Goal: Task Accomplishment & Management: Use online tool/utility

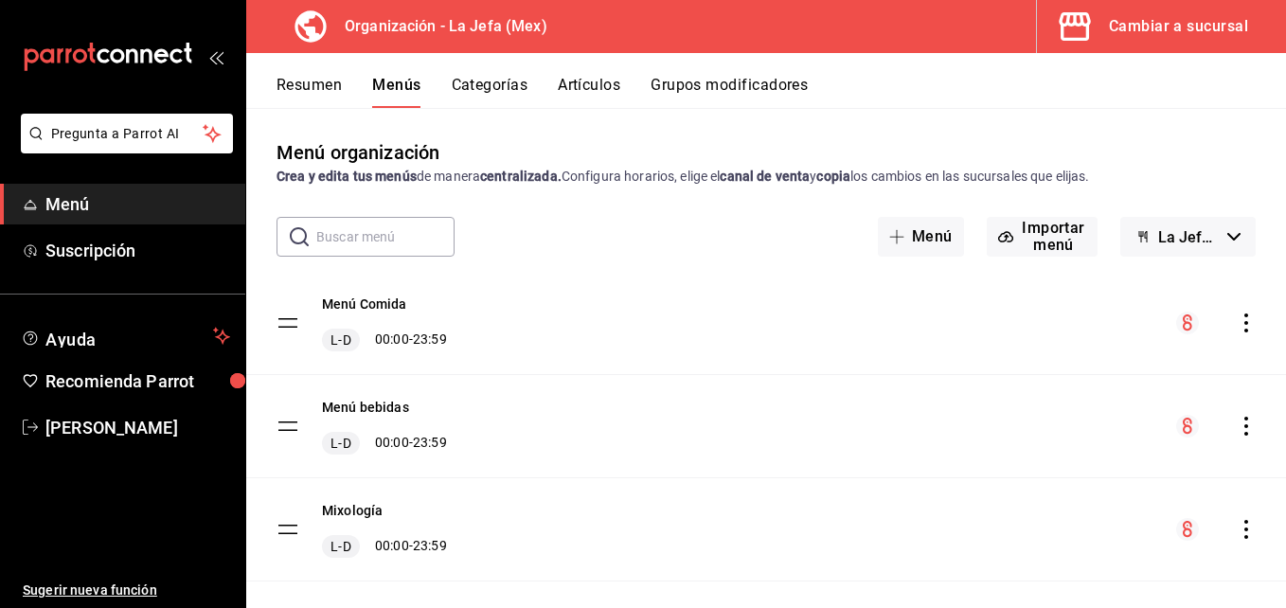
scroll to position [3, 0]
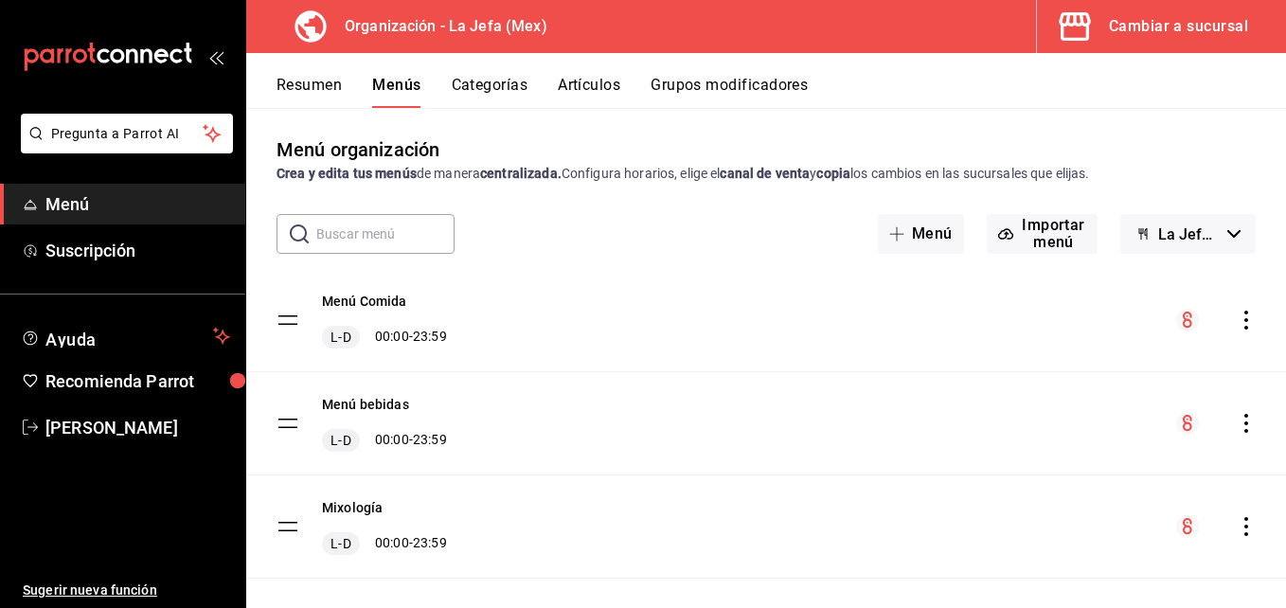
click at [597, 84] on button "Artículos" at bounding box center [589, 92] width 63 height 32
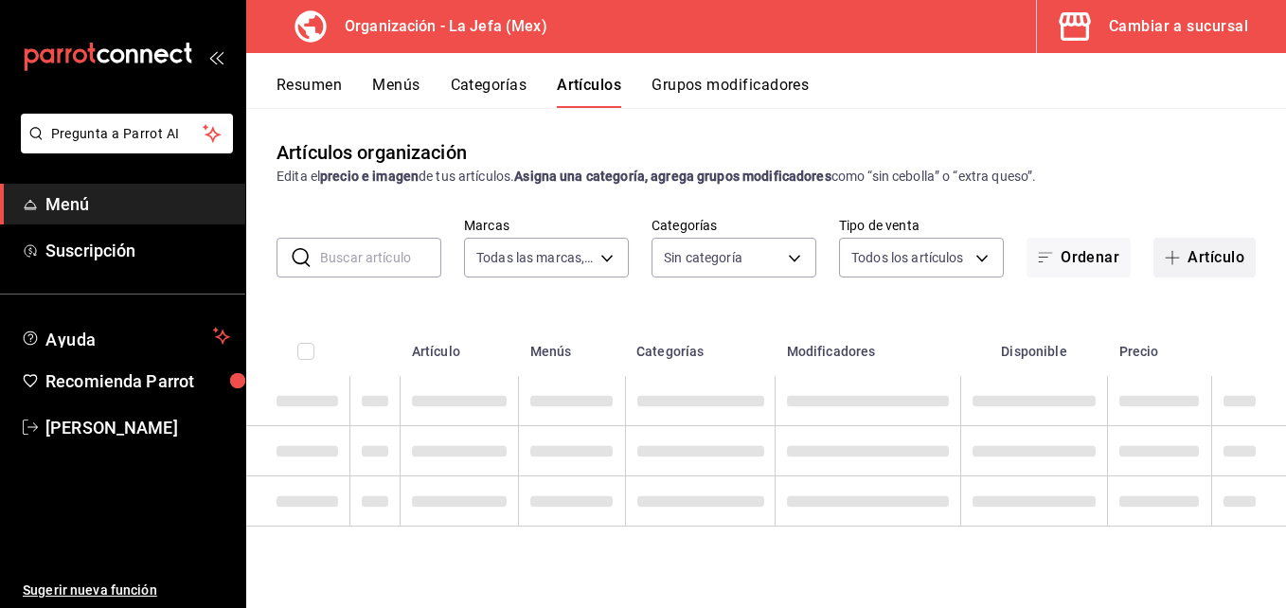
type input "50befb75-0fe5-4750-904c-e3b126ae6c81"
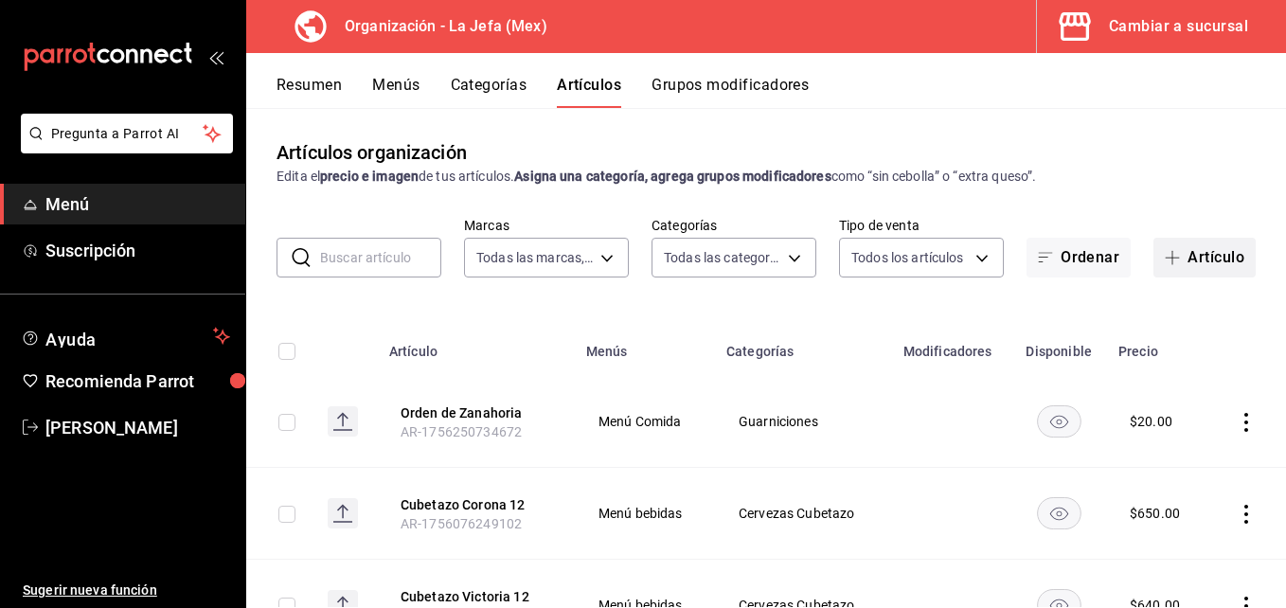
type input "058dbf38-10d5-49e9-8196-fe3ae280a5cc,5d70752b-b594-4e4c-bf8e-a7aab686035c,1f52b…"
click at [1187, 261] on button "Artículo" at bounding box center [1204, 258] width 102 height 40
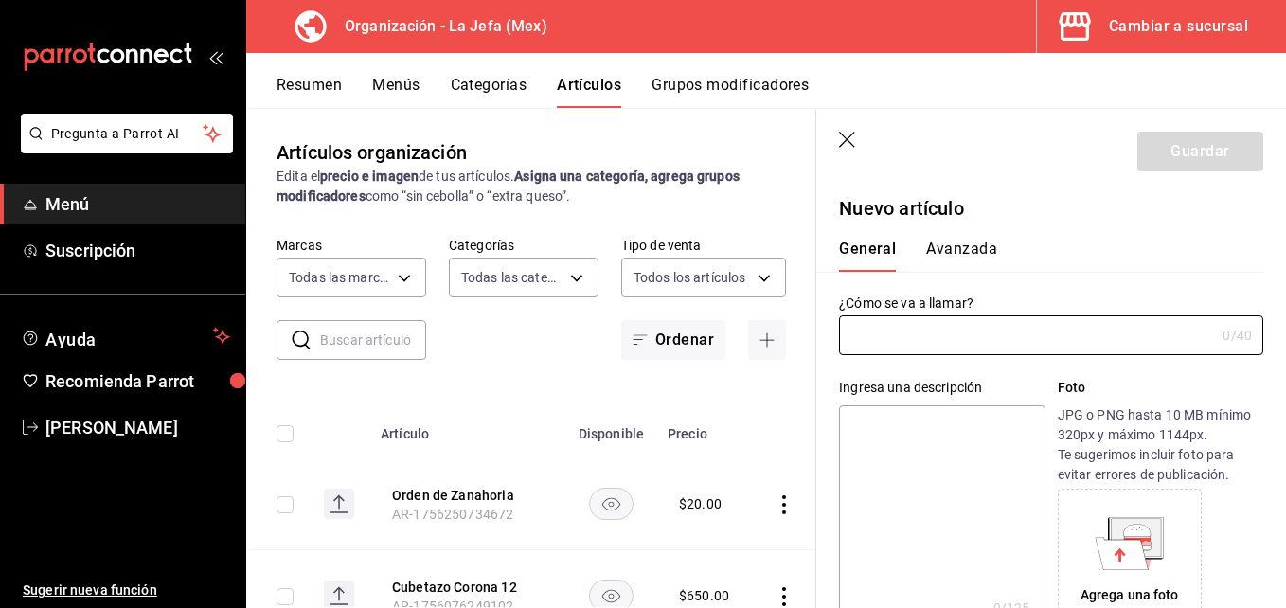
type input "AR-1756261419783"
click at [584, 89] on button "Artículos" at bounding box center [589, 92] width 64 height 32
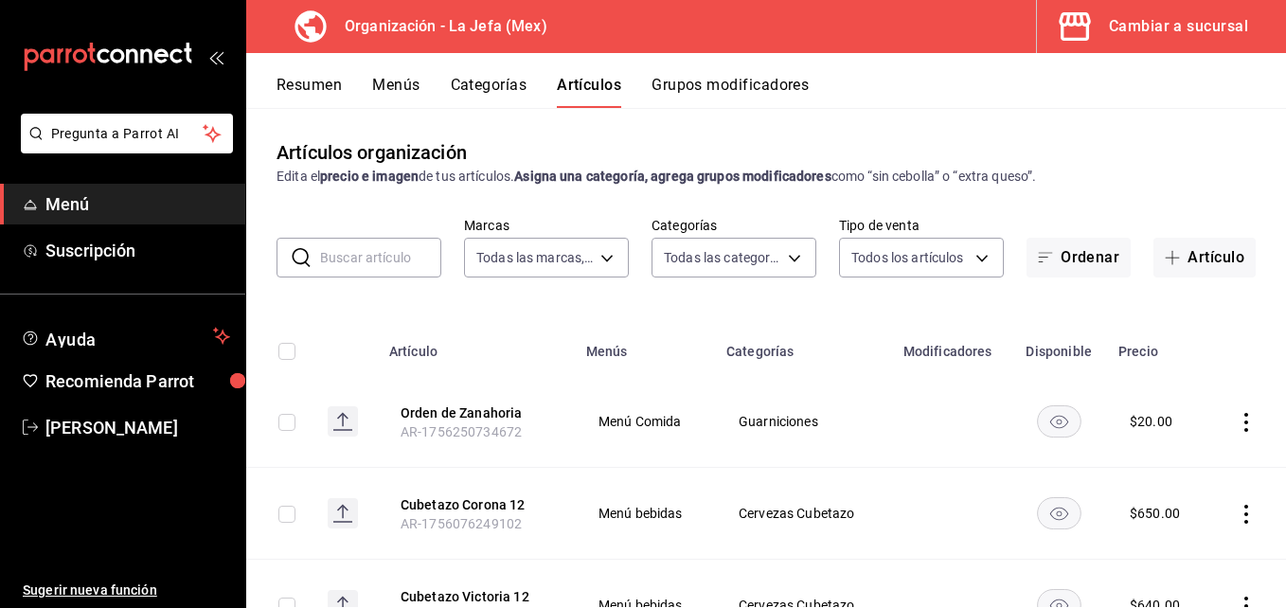
click at [380, 264] on input "text" at bounding box center [380, 258] width 121 height 38
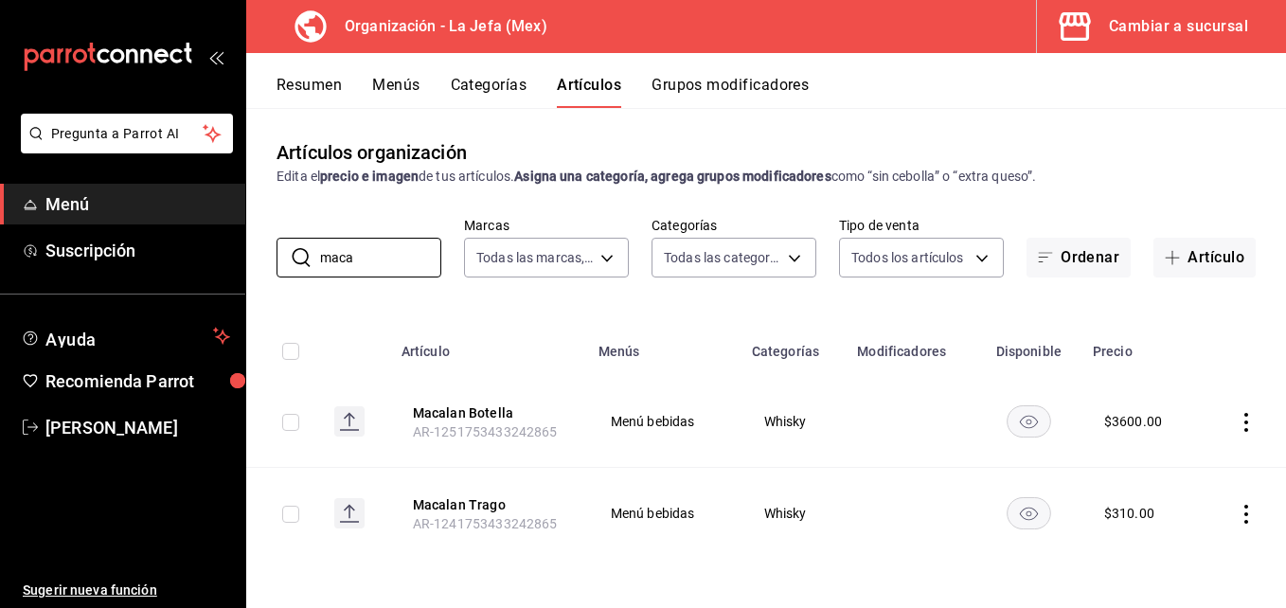
type input "maca"
click at [1250, 422] on icon "actions" at bounding box center [1246, 422] width 19 height 19
click at [1192, 466] on span "Editar" at bounding box center [1189, 466] width 49 height 20
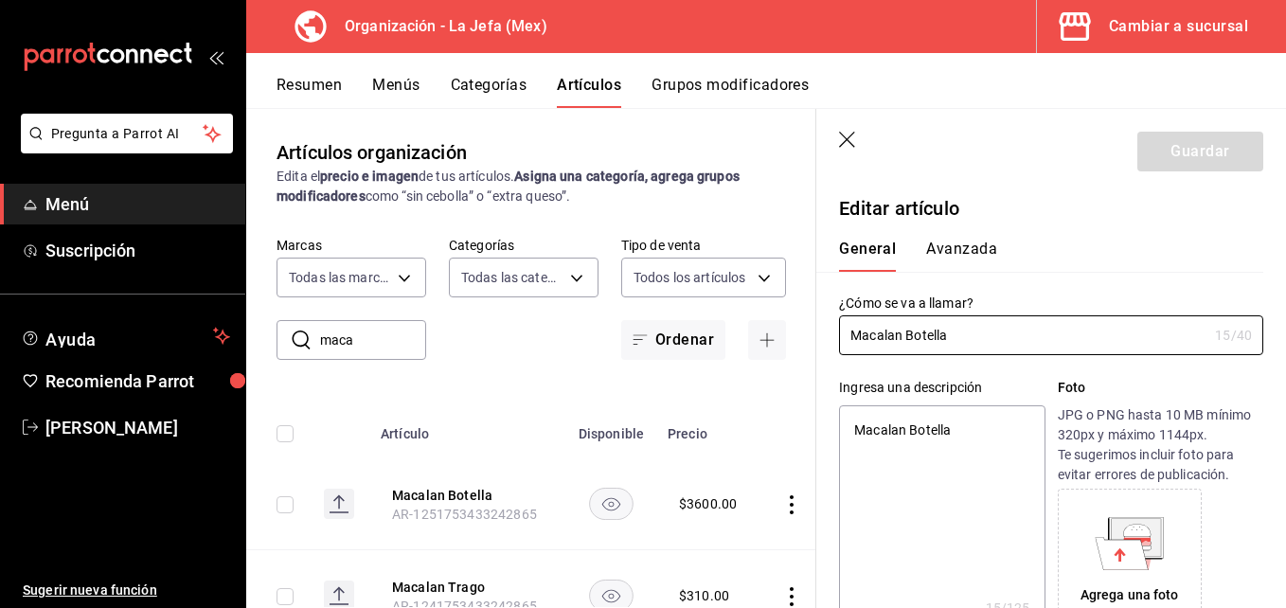
type textarea "x"
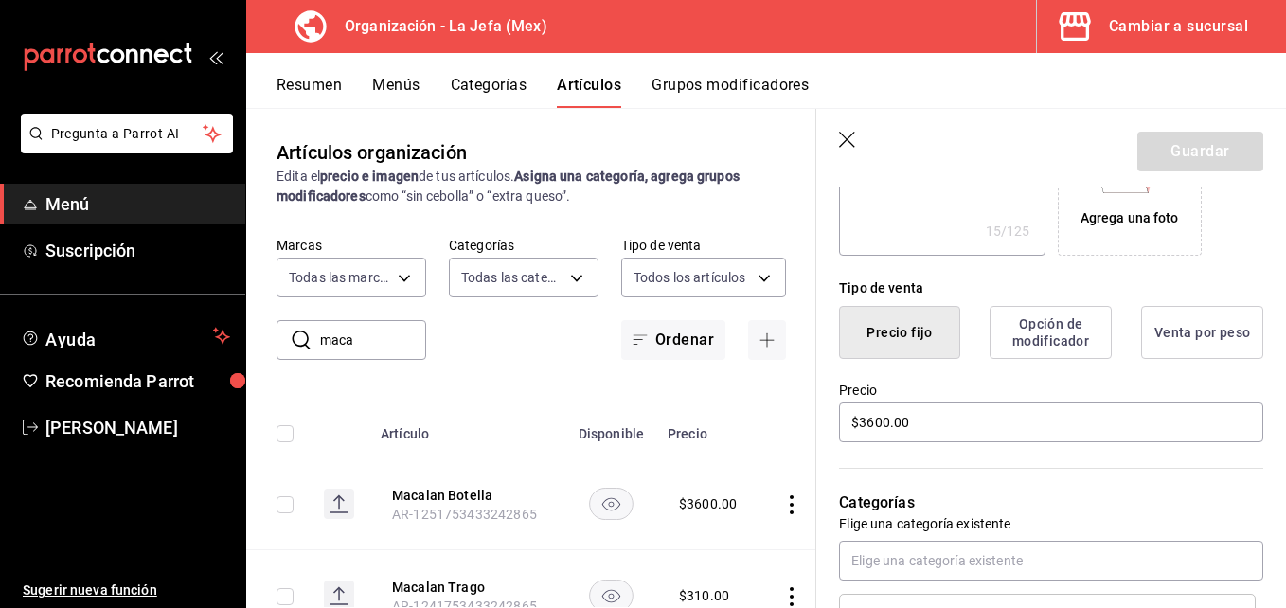
scroll to position [379, 0]
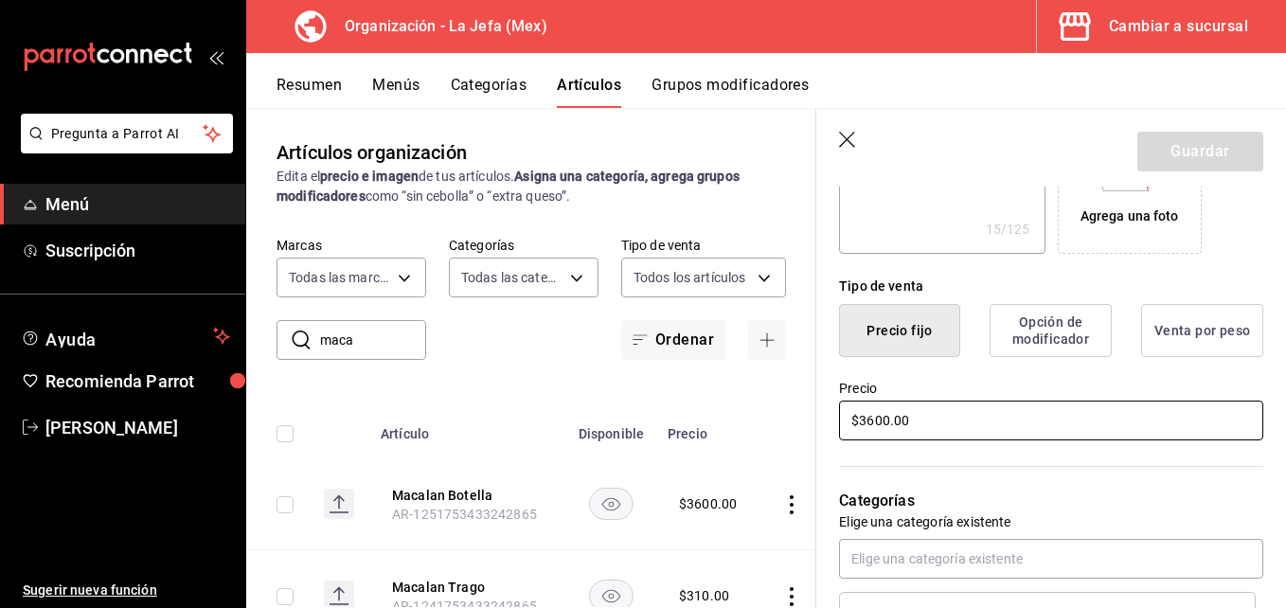
click at [887, 419] on input "$3600.00" at bounding box center [1051, 421] width 424 height 40
type input "$360.00"
type textarea "x"
type input "$36.00"
type textarea "x"
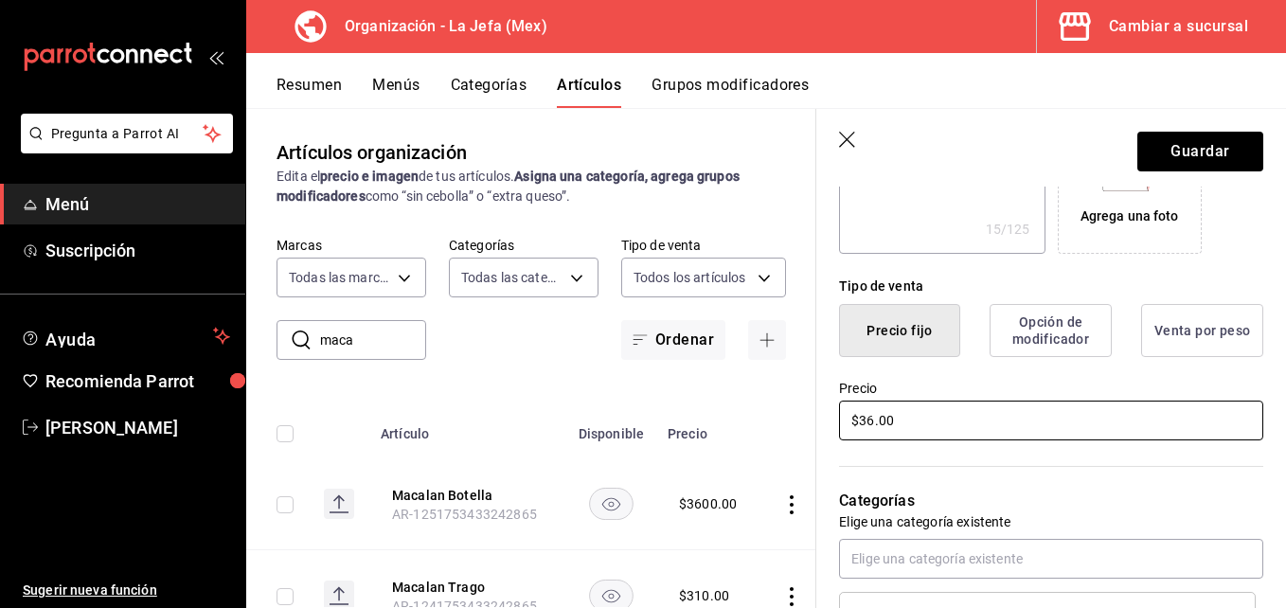
type input "$3.00"
type textarea "x"
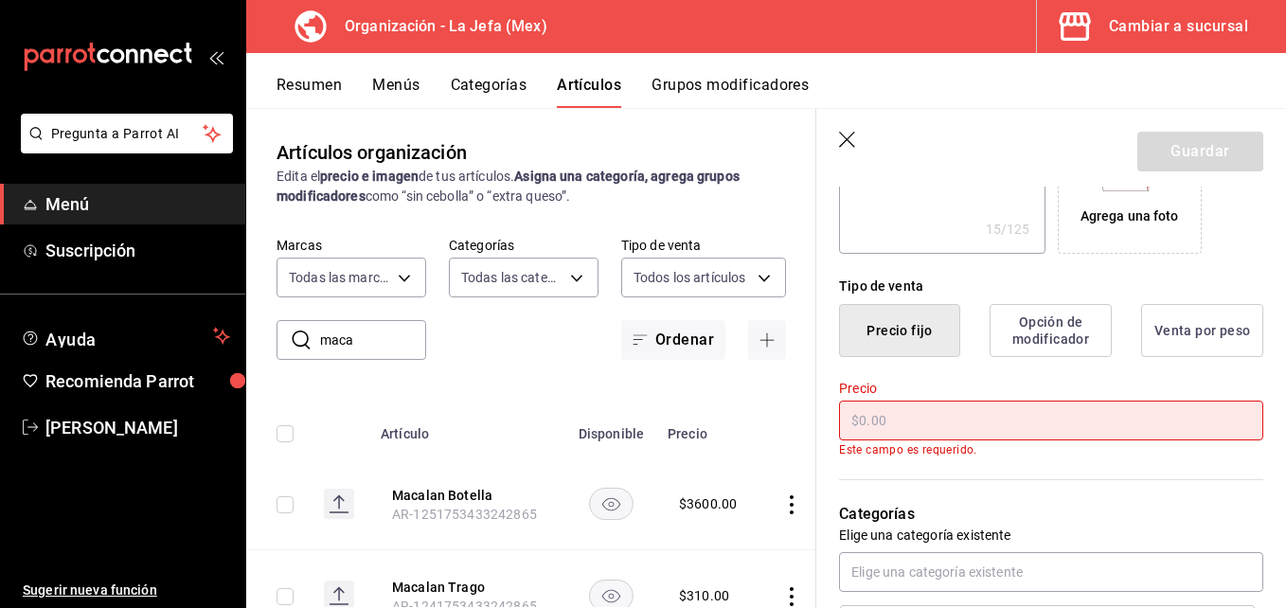
type input "$2.00"
type textarea "x"
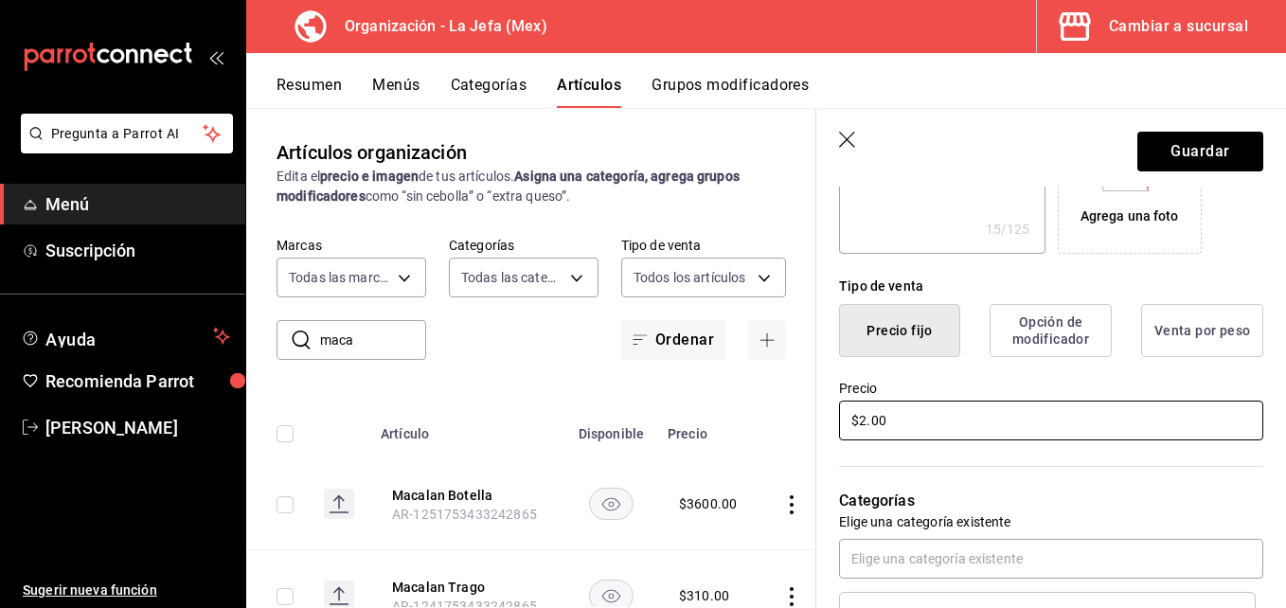
type input "$25.00"
type textarea "x"
type input "$250.00"
type textarea "x"
type input "$2500.00"
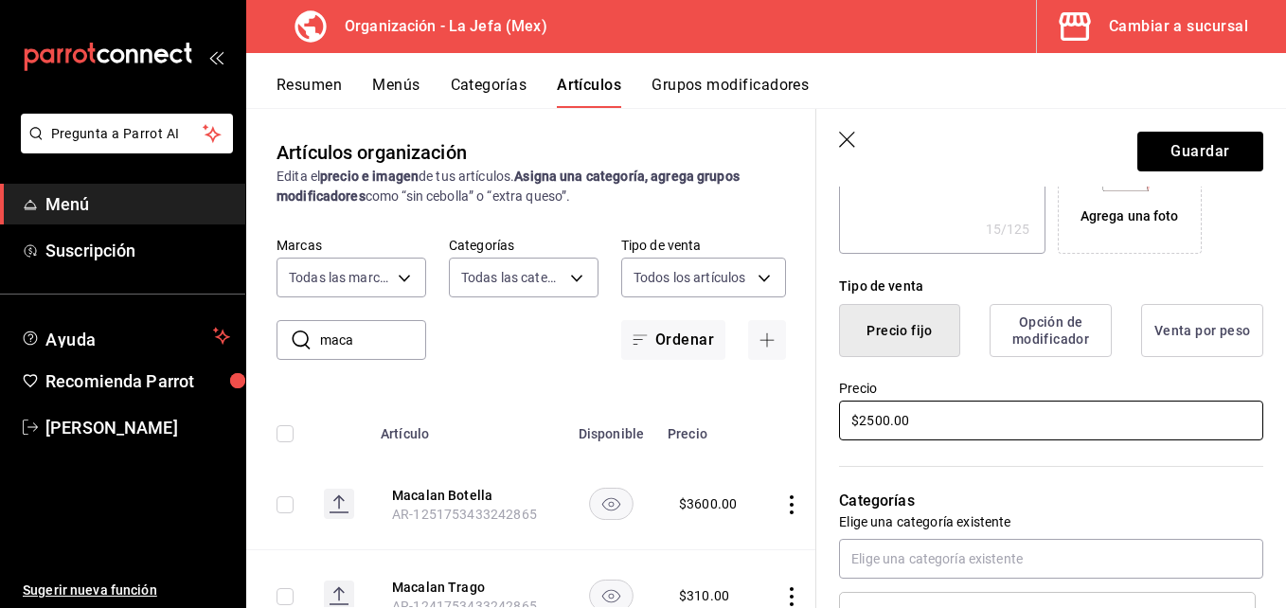
type textarea "x"
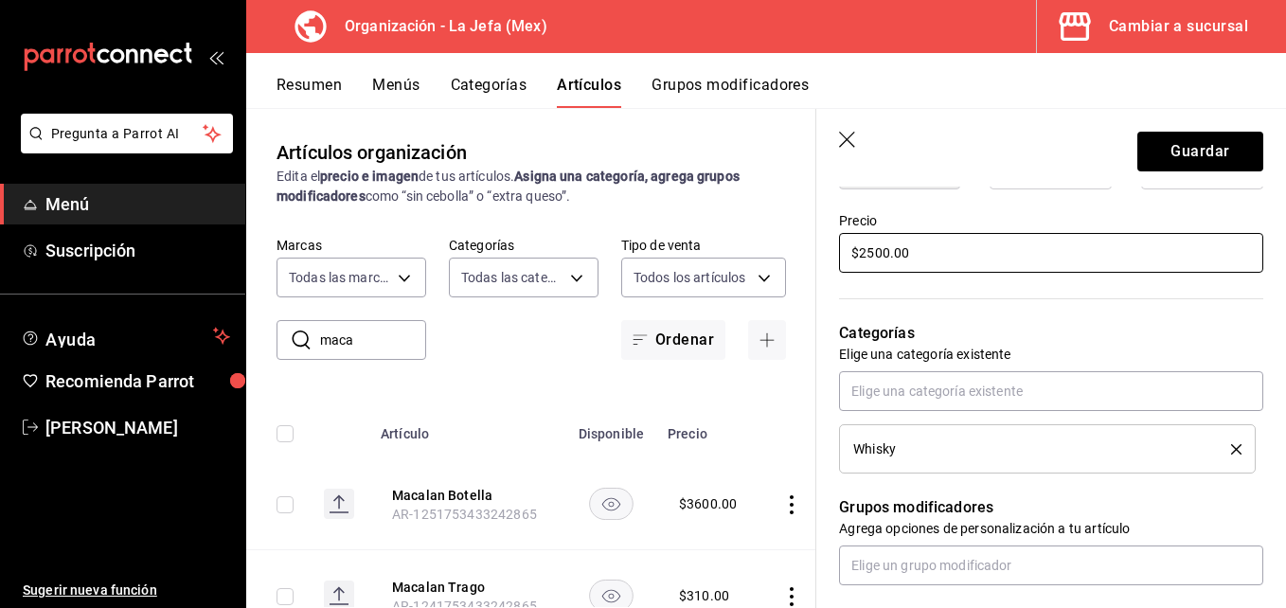
scroll to position [588, 0]
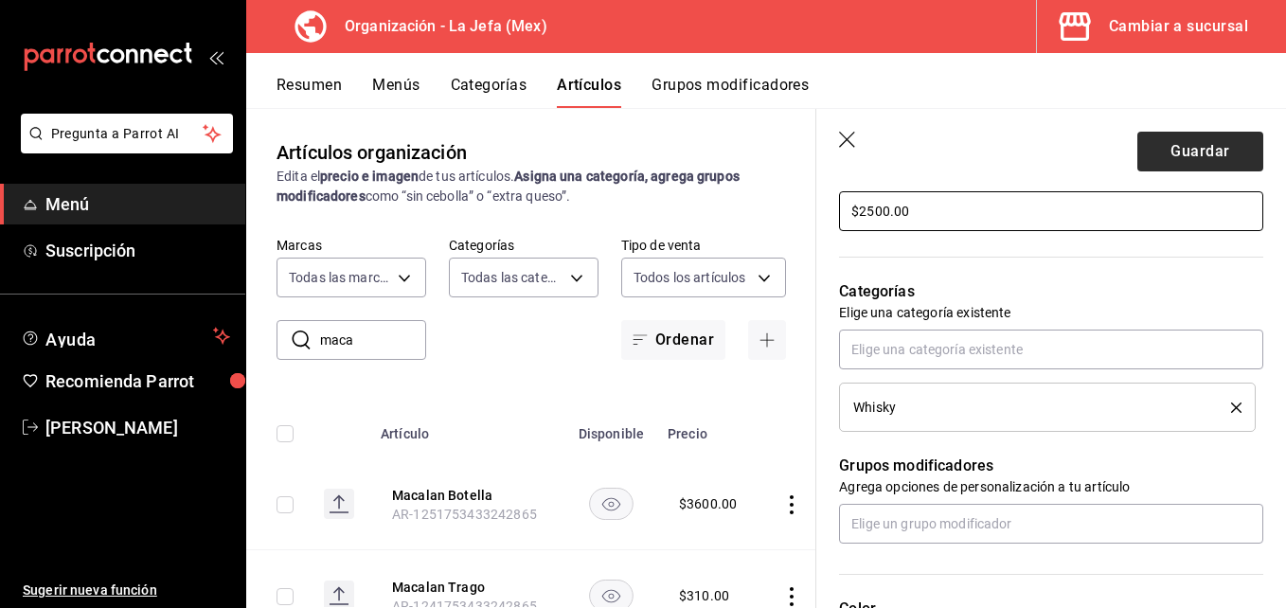
type input "$2500.00"
click at [1151, 149] on button "Guardar" at bounding box center [1200, 152] width 126 height 40
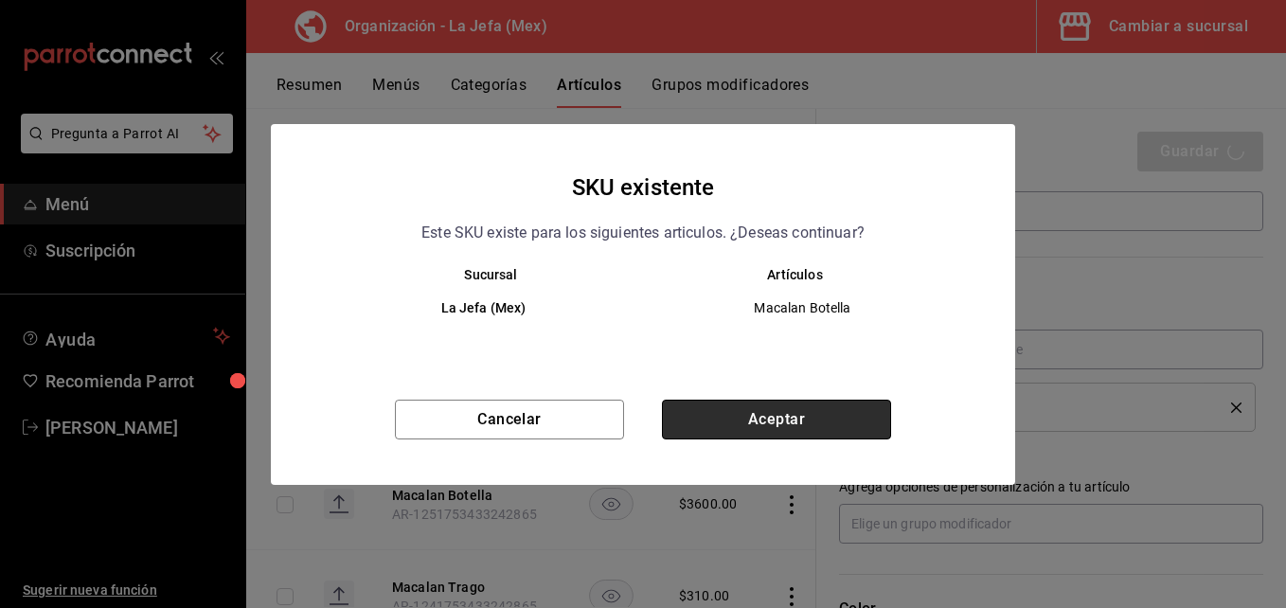
click at [826, 427] on button "Aceptar" at bounding box center [776, 420] width 229 height 40
type textarea "x"
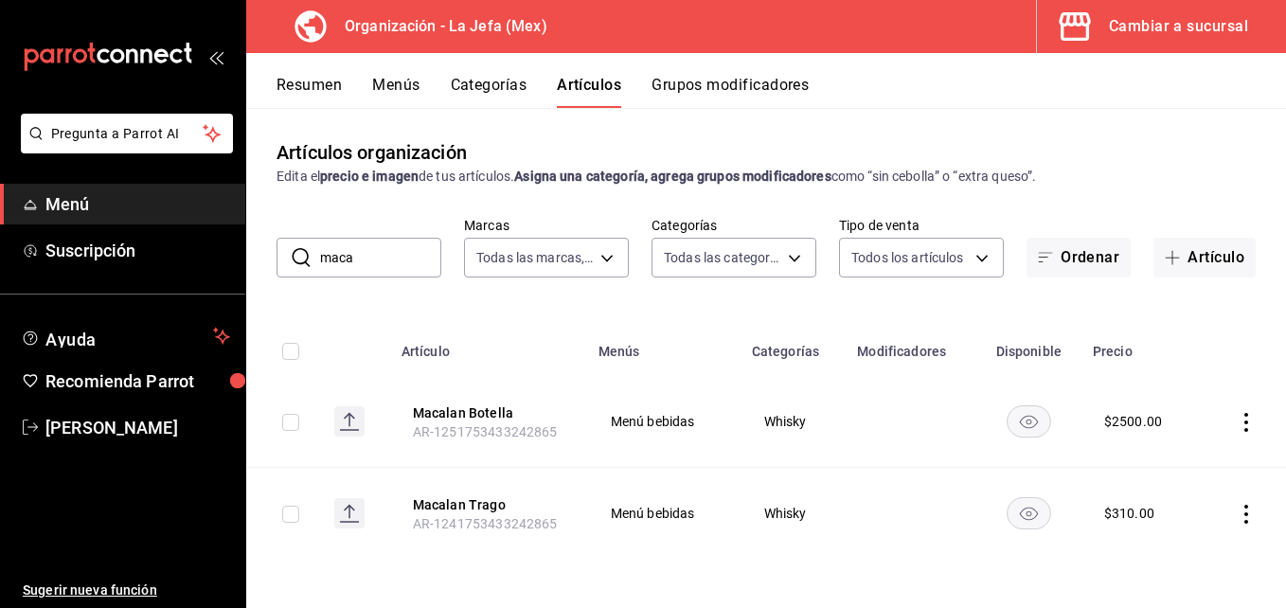
click at [379, 86] on button "Menús" at bounding box center [395, 92] width 47 height 32
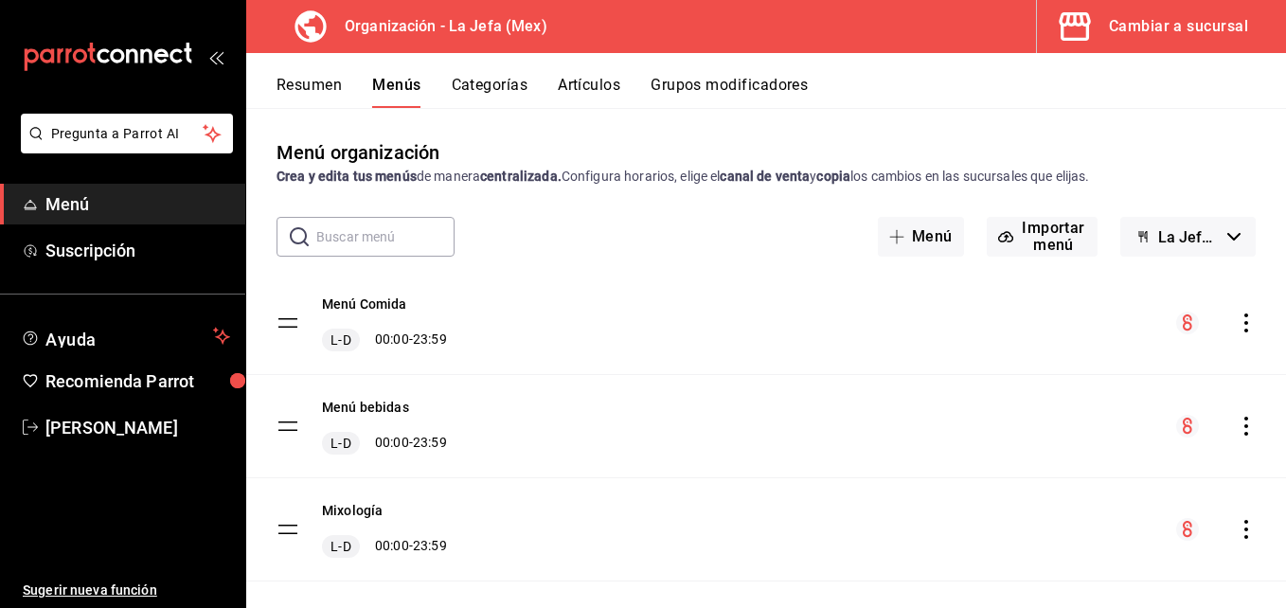
click at [1237, 429] on icon "actions" at bounding box center [1246, 426] width 19 height 19
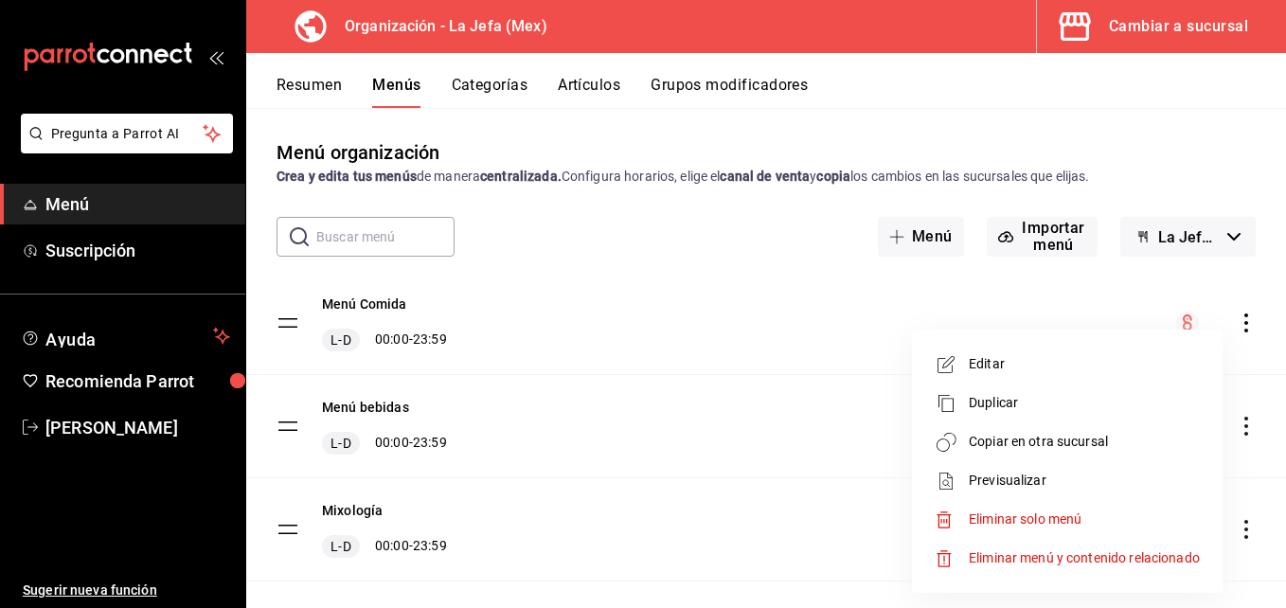
click at [1083, 446] on span "Copiar en otra sucursal" at bounding box center [1084, 442] width 231 height 20
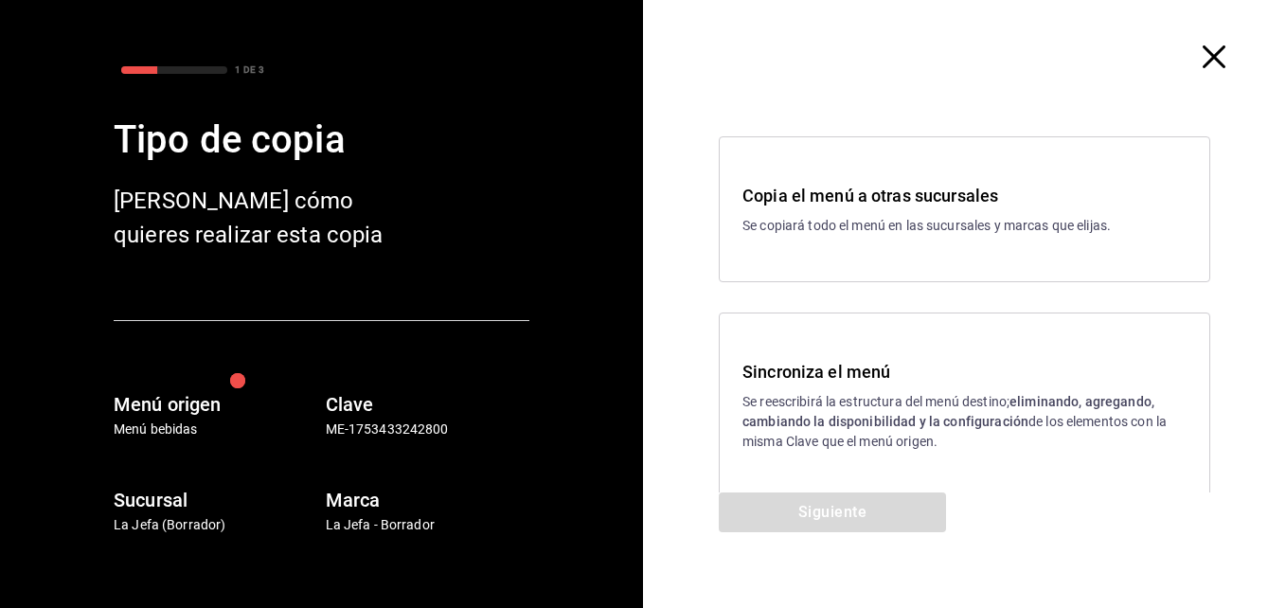
click at [814, 402] on p "Se reescribirá la estructura del menú destino; eliminando, agregando, cambiando…" at bounding box center [964, 422] width 444 height 60
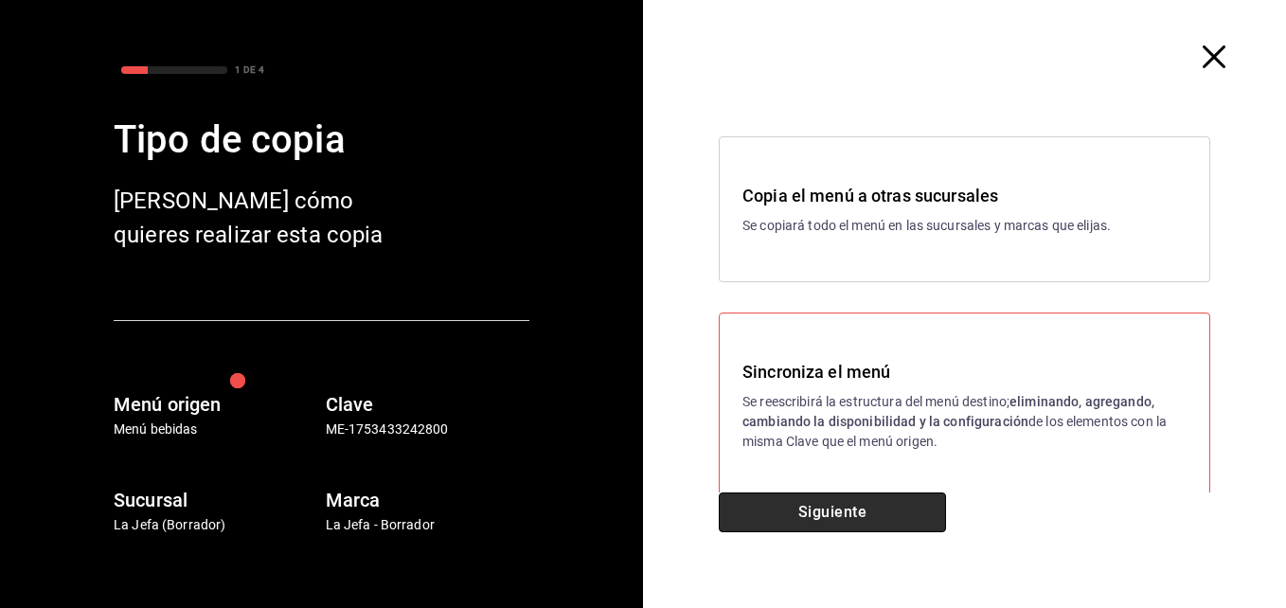
click at [870, 520] on button "Siguiente" at bounding box center [832, 512] width 227 height 40
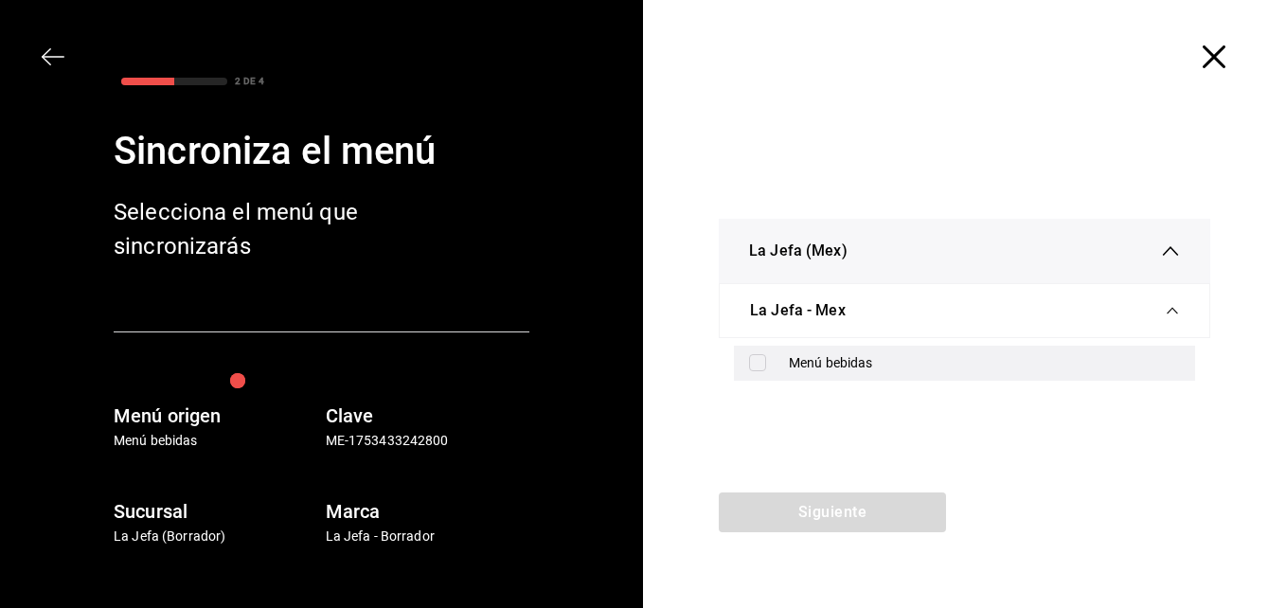
click at [758, 362] on input "checkbox" at bounding box center [757, 362] width 17 height 17
checkbox input "true"
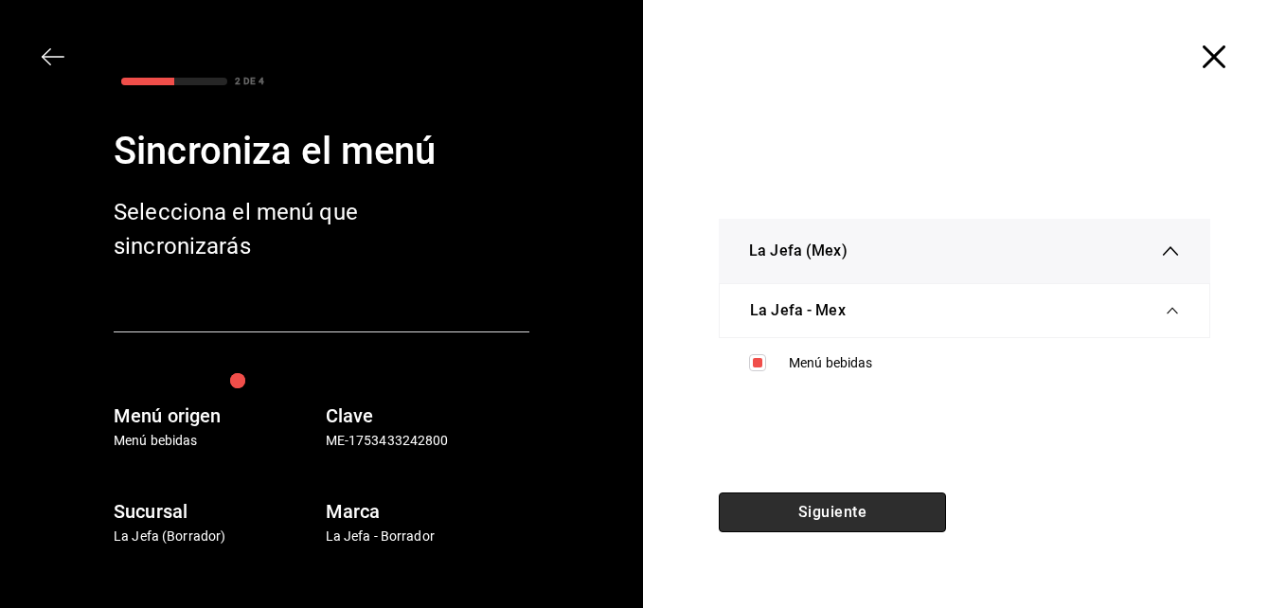
click at [822, 518] on button "Siguiente" at bounding box center [832, 512] width 227 height 40
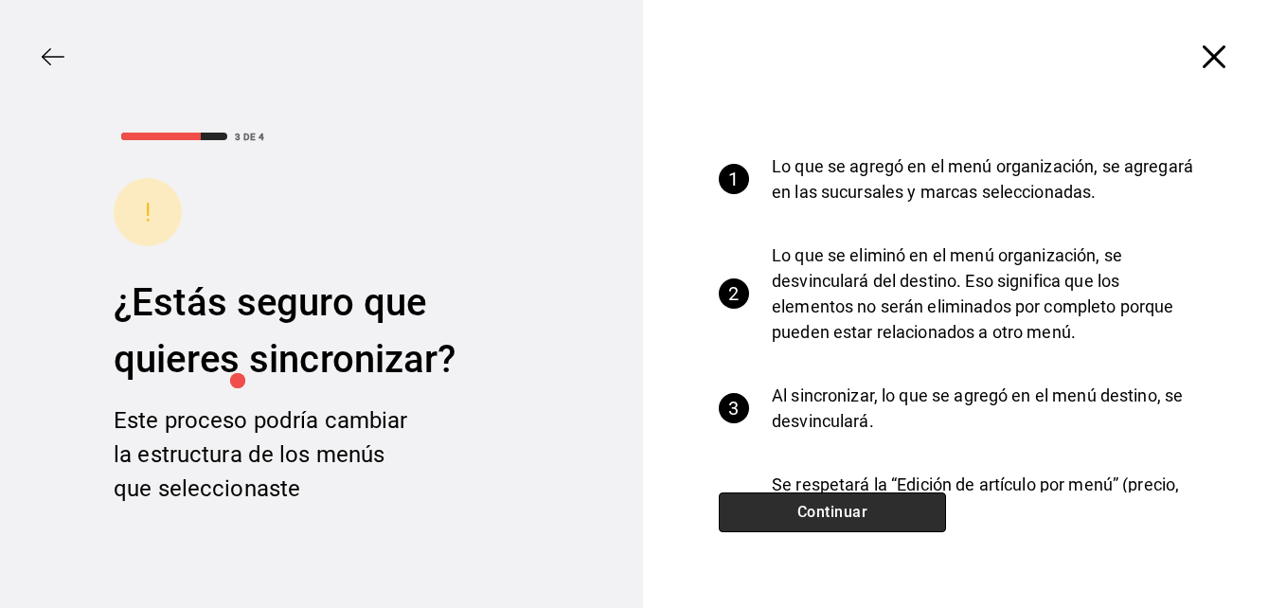
click at [822, 518] on button "Continuar" at bounding box center [832, 512] width 227 height 40
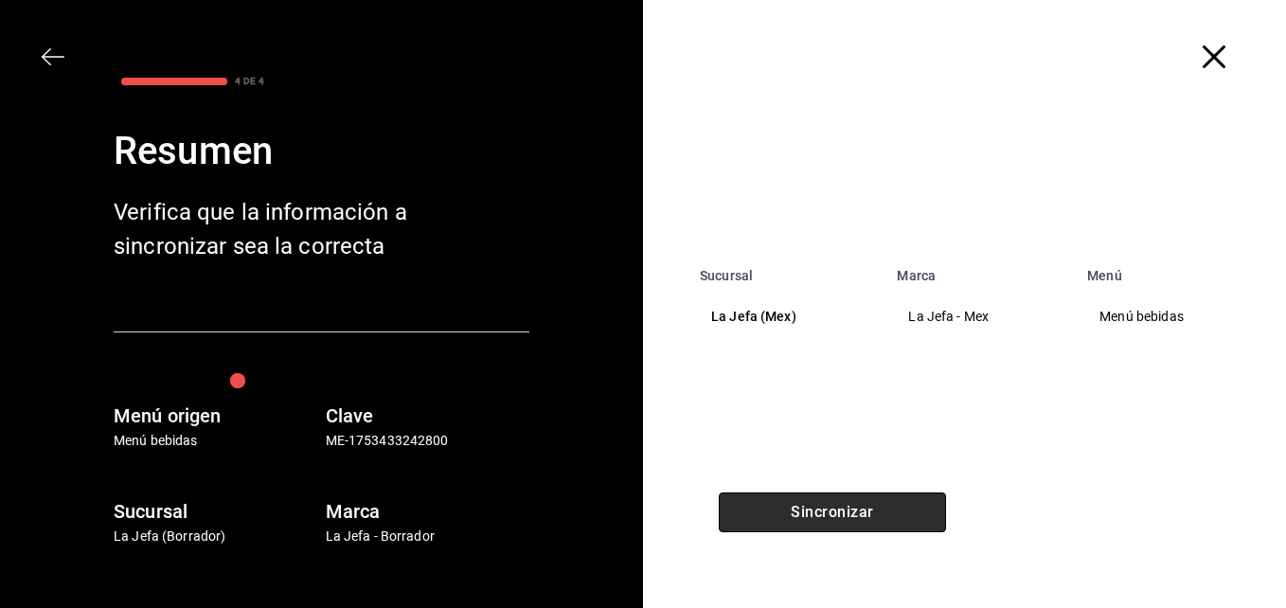
click at [822, 518] on button "Sincronizar" at bounding box center [832, 512] width 227 height 40
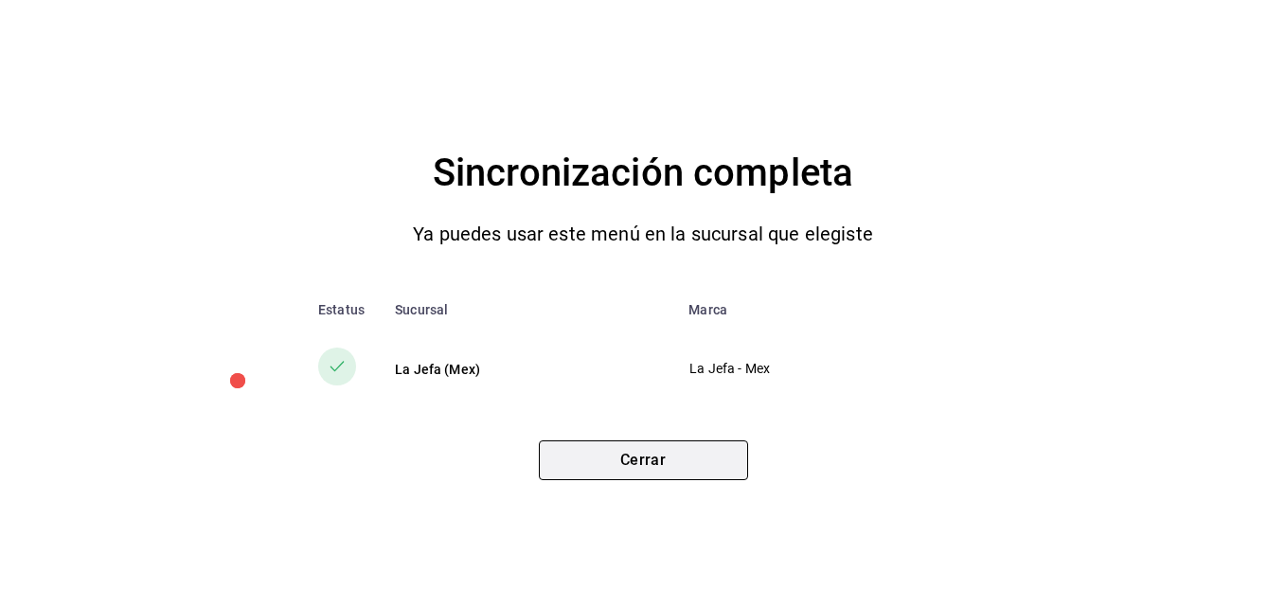
click at [713, 461] on button "Cerrar" at bounding box center [643, 460] width 209 height 40
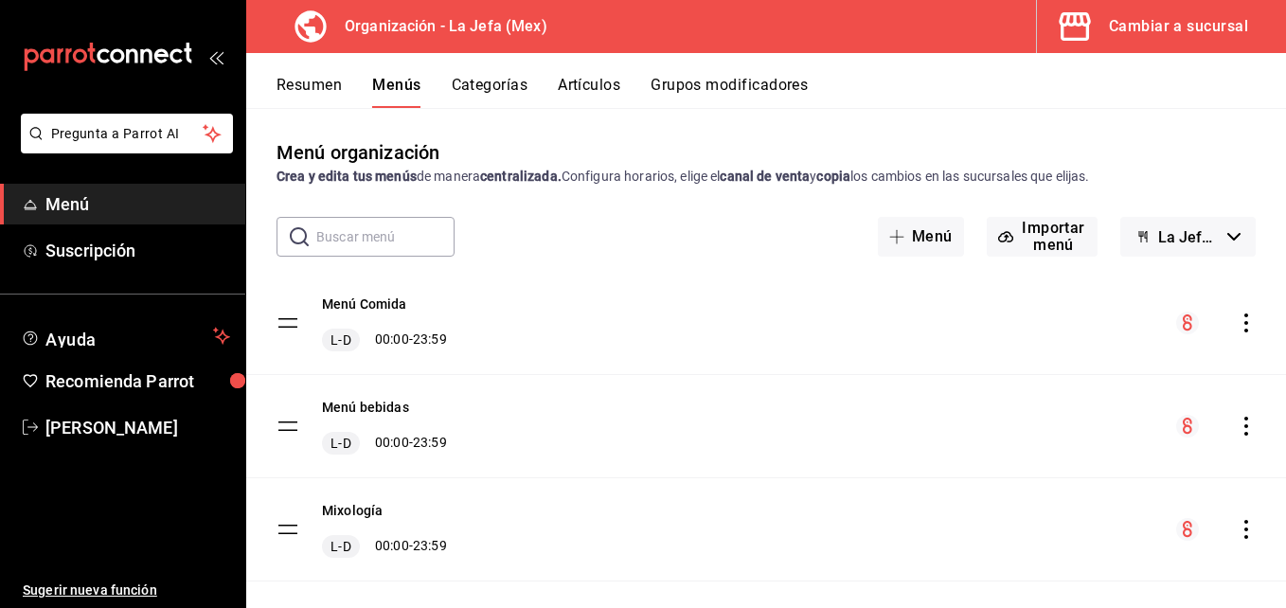
click at [600, 86] on button "Artículos" at bounding box center [589, 92] width 63 height 32
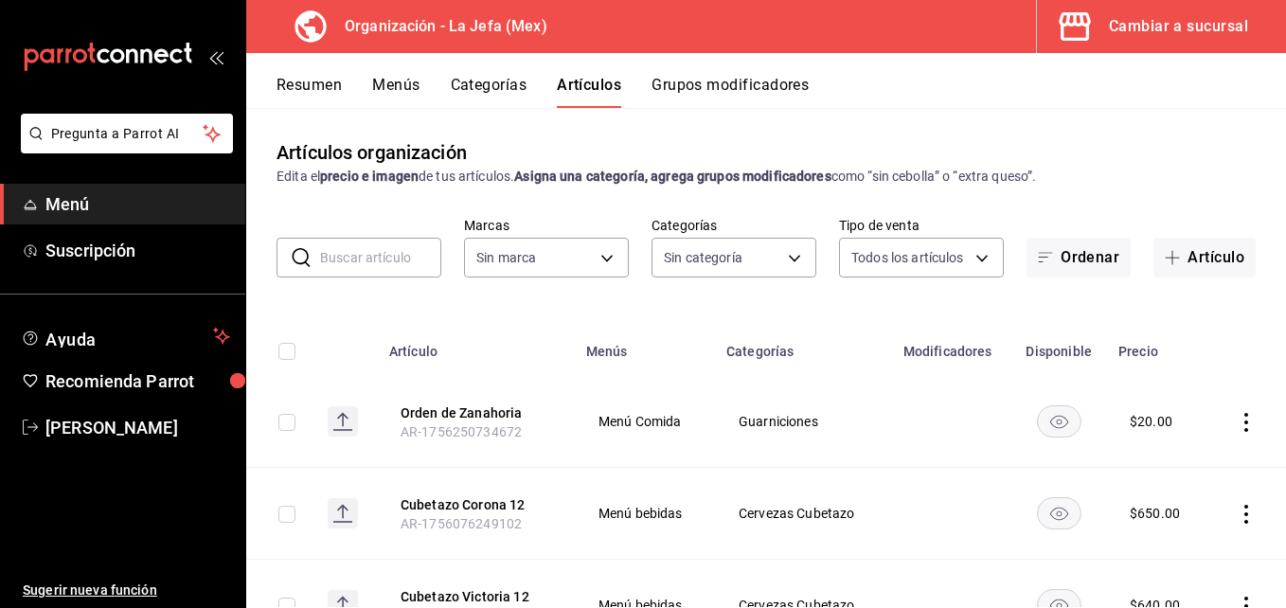
click at [395, 261] on input "text" at bounding box center [380, 258] width 121 height 38
type input "058dbf38-10d5-49e9-8196-fe3ae280a5cc,5d70752b-b594-4e4c-bf8e-a7aab686035c,1f52b…"
type input "50befb75-0fe5-4750-904c-e3b126ae6c81"
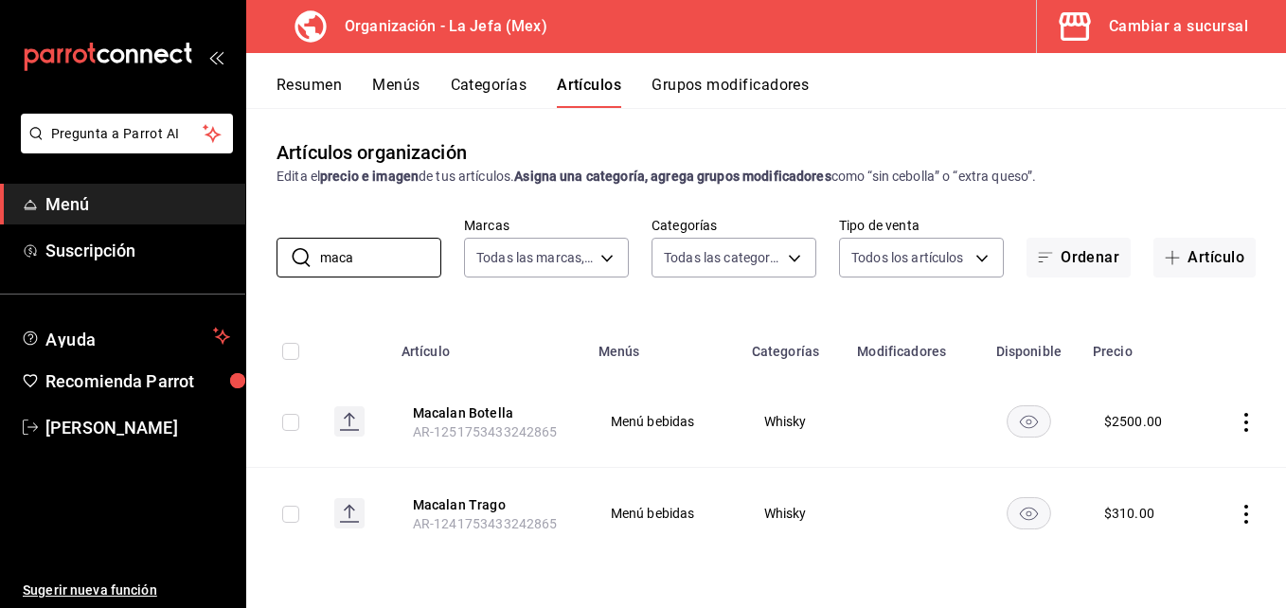
type input "maca"
click at [1240, 435] on td at bounding box center [1244, 422] width 84 height 92
click at [1246, 422] on icon "actions" at bounding box center [1246, 422] width 4 height 19
click at [1185, 464] on span "Editar" at bounding box center [1189, 466] width 49 height 20
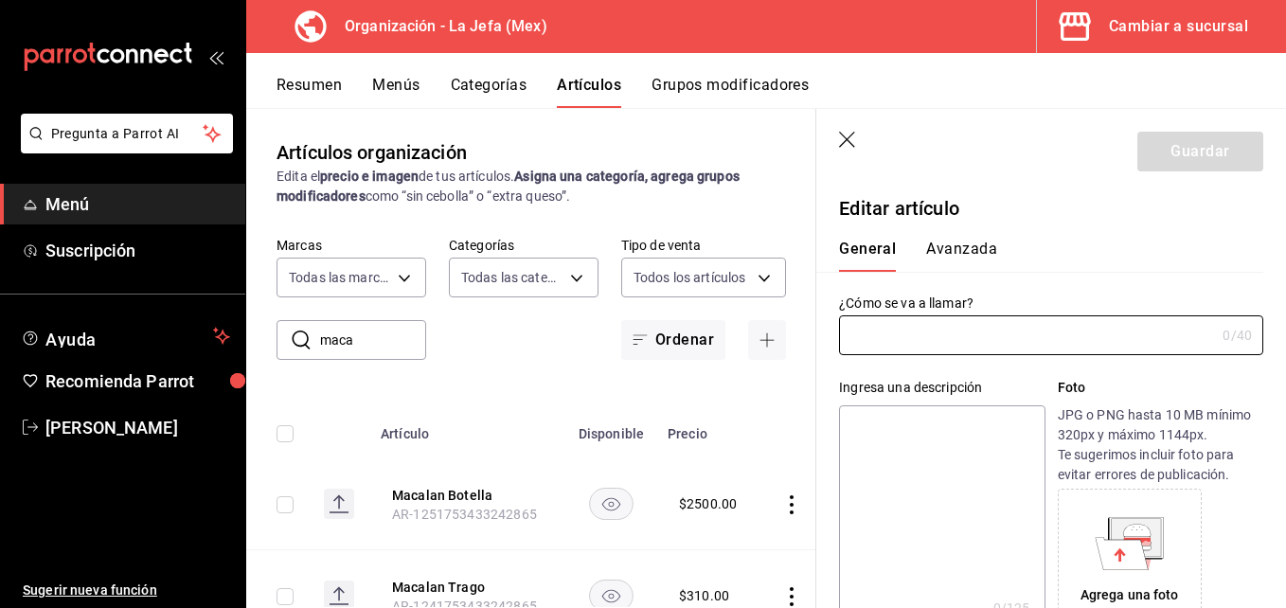
type input "Macalan Botella"
type textarea "Macalan Botella"
type textarea "x"
type input "AR-1251753433242865"
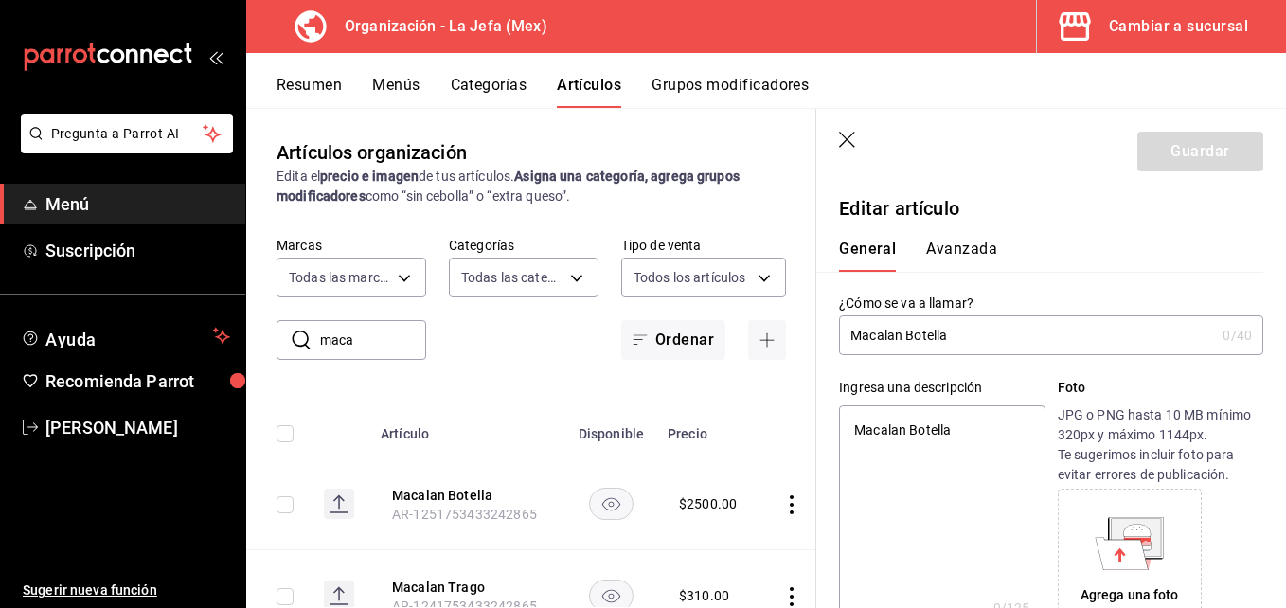
type textarea "x"
type input "$2500.00"
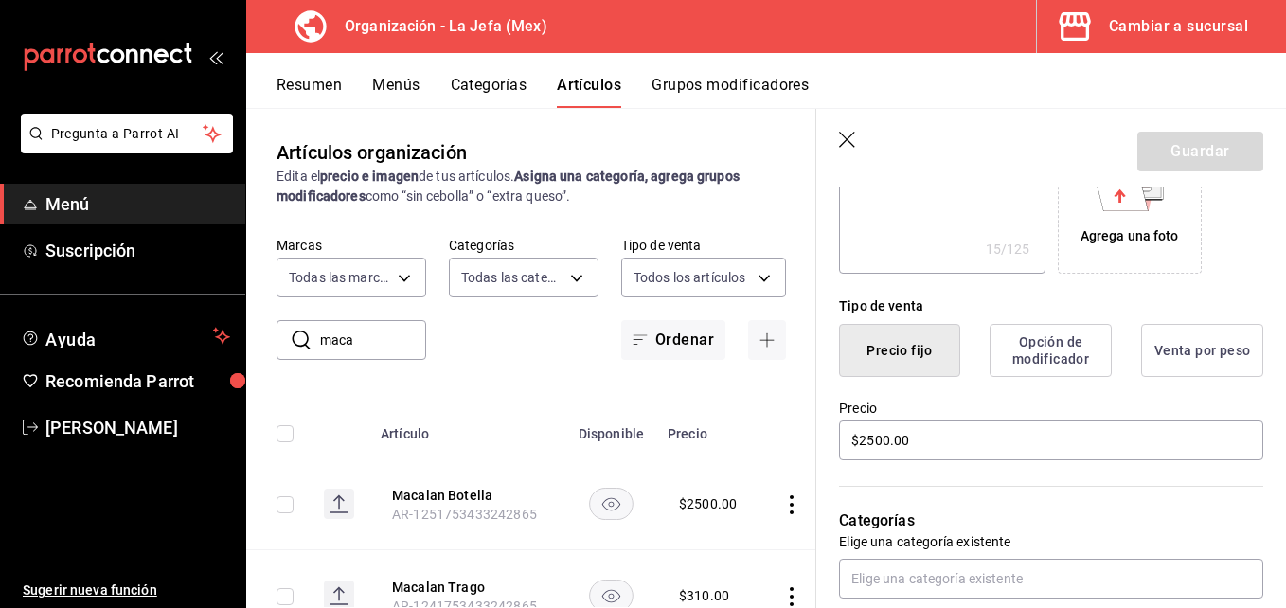
scroll to position [360, 0]
click at [887, 439] on input "$2500.00" at bounding box center [1051, 440] width 424 height 40
type textarea "x"
type input "$250.00"
type textarea "x"
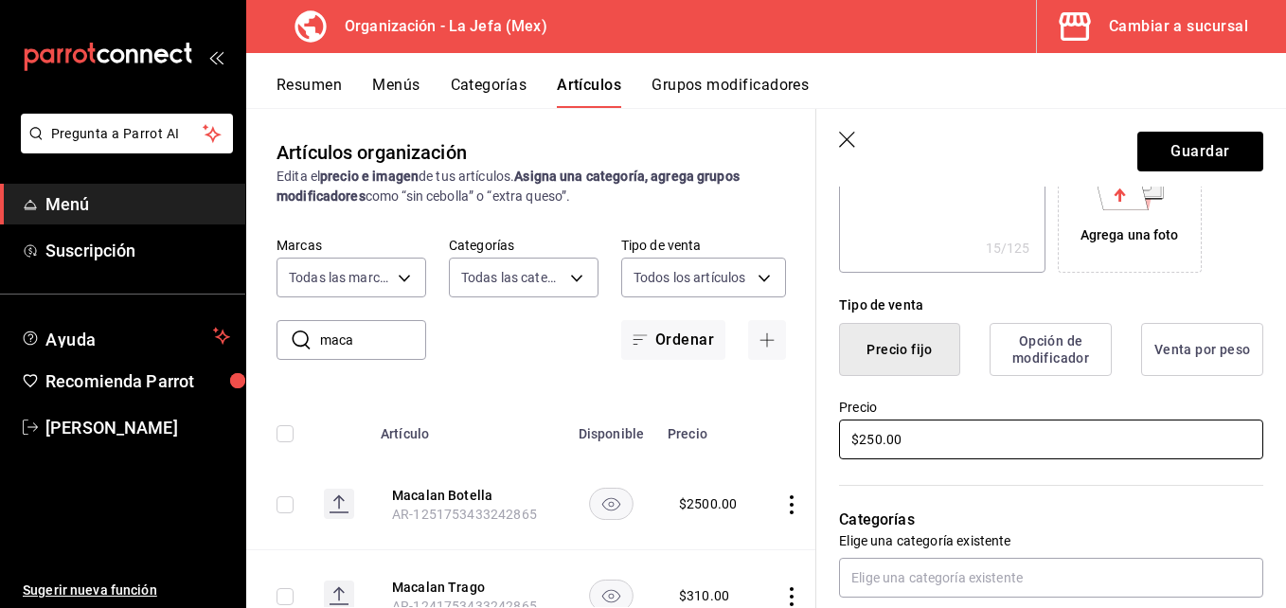
type input "$25.00"
type textarea "x"
type input "$2.00"
type textarea "x"
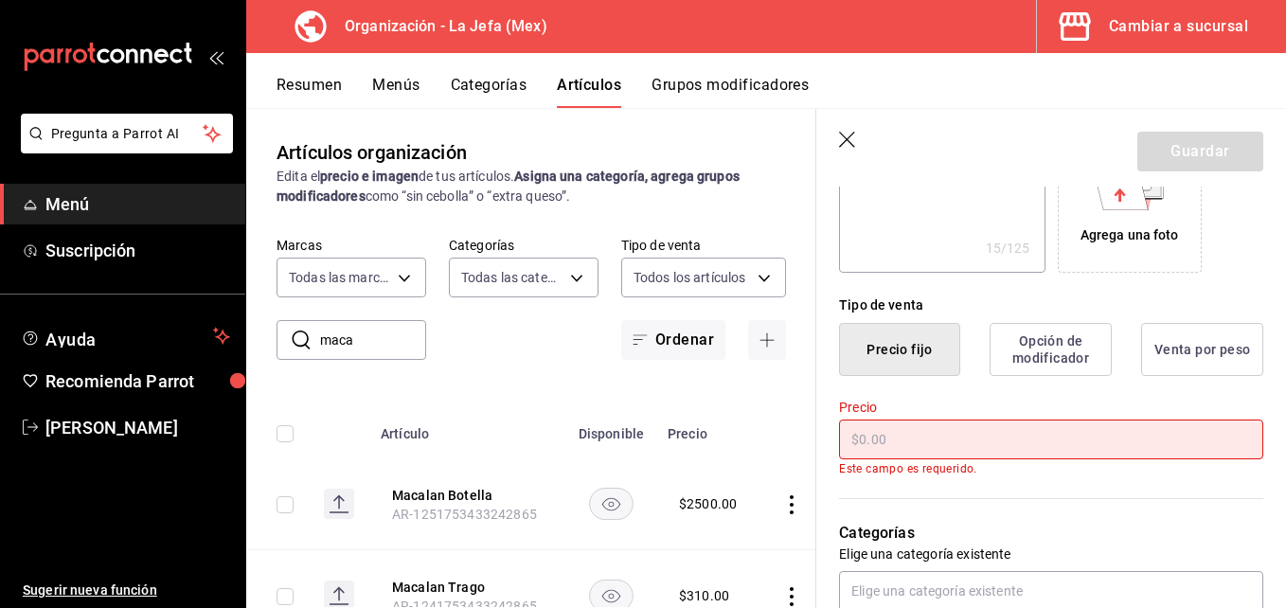
type input "$3.00"
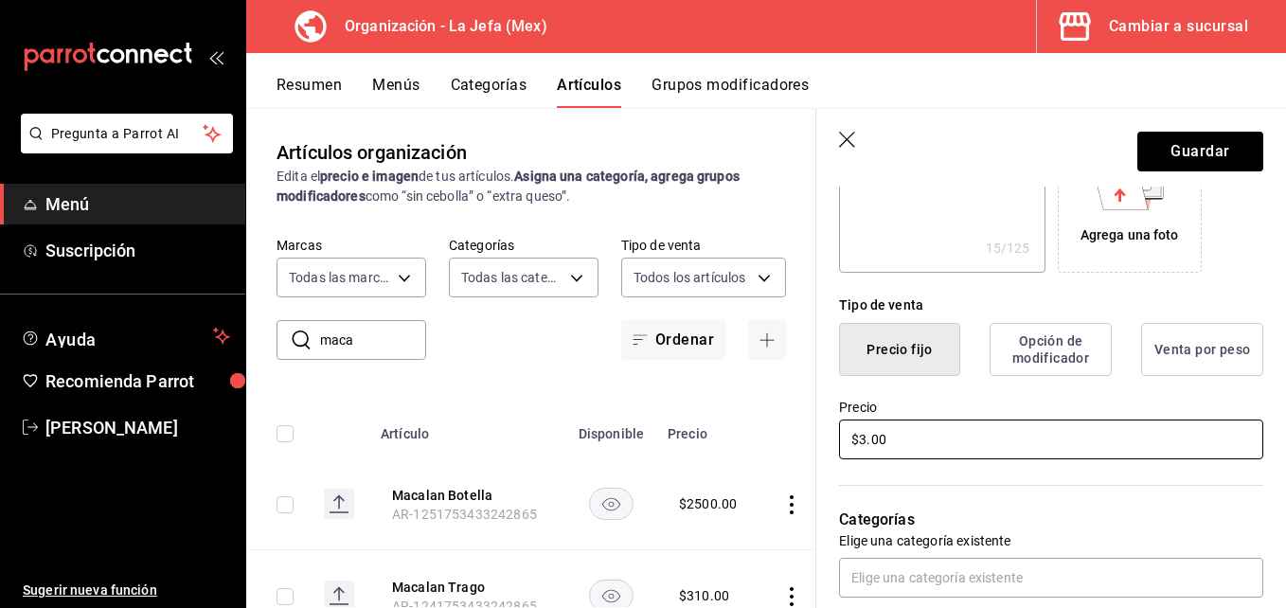
type textarea "x"
type input "$360.00"
type textarea "x"
type input "$3600.00"
type textarea "x"
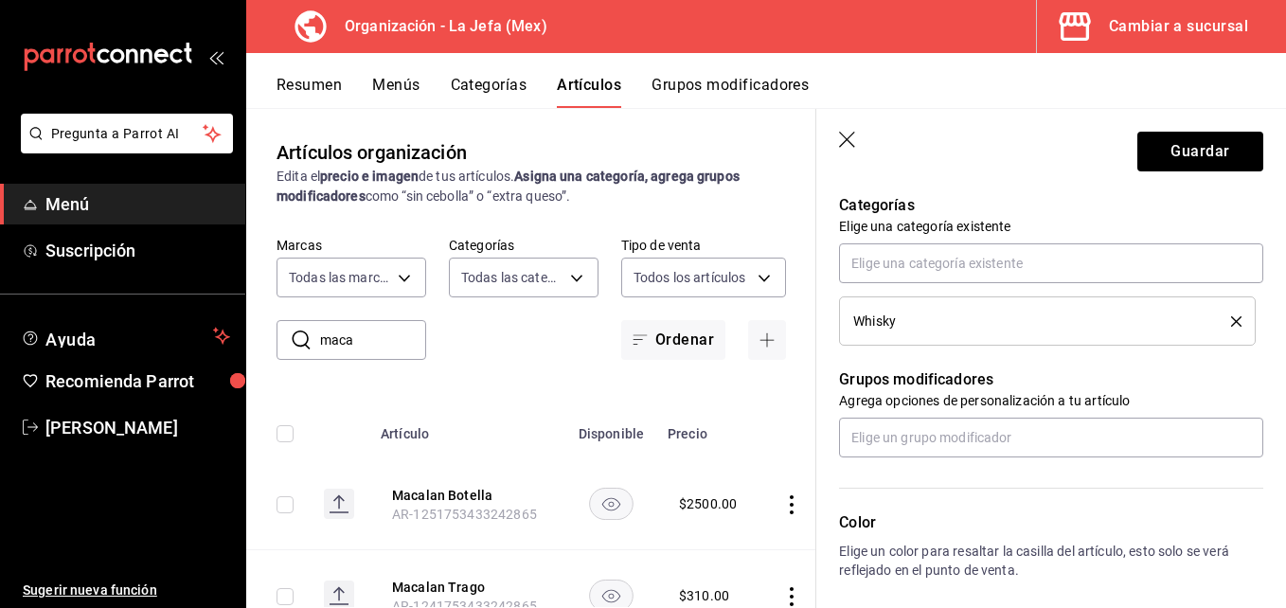
scroll to position [676, 0]
type input "$3600.00"
click at [1163, 141] on button "Guardar" at bounding box center [1200, 152] width 126 height 40
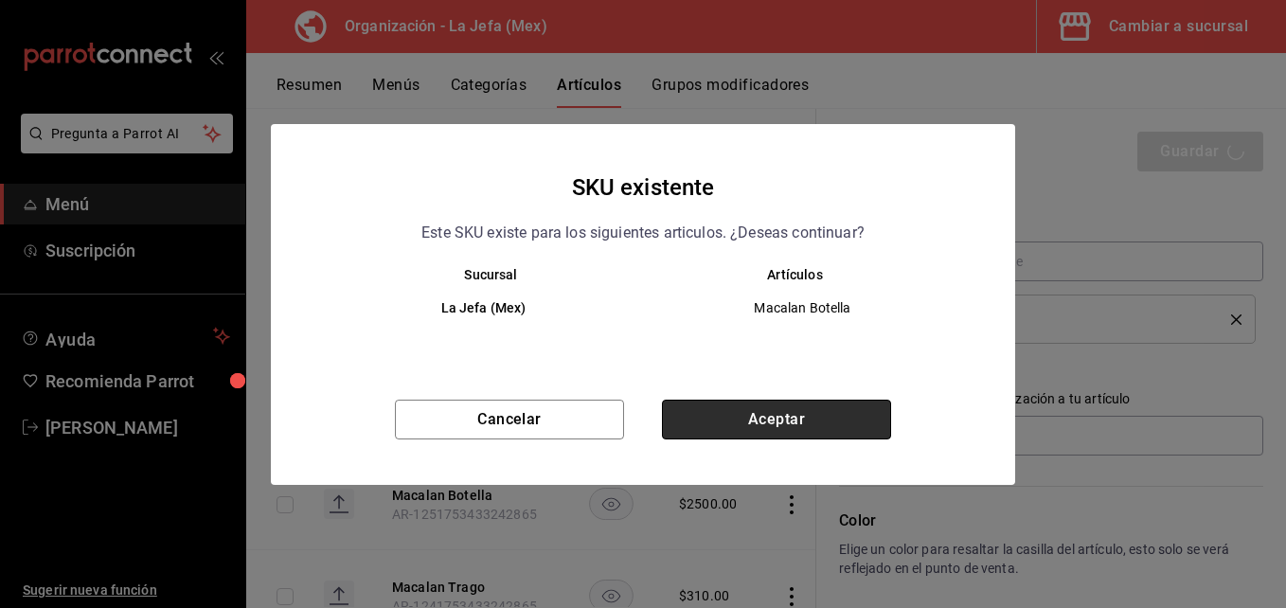
click at [812, 413] on button "Aceptar" at bounding box center [776, 420] width 229 height 40
type textarea "x"
type input "AR-1756261552680"
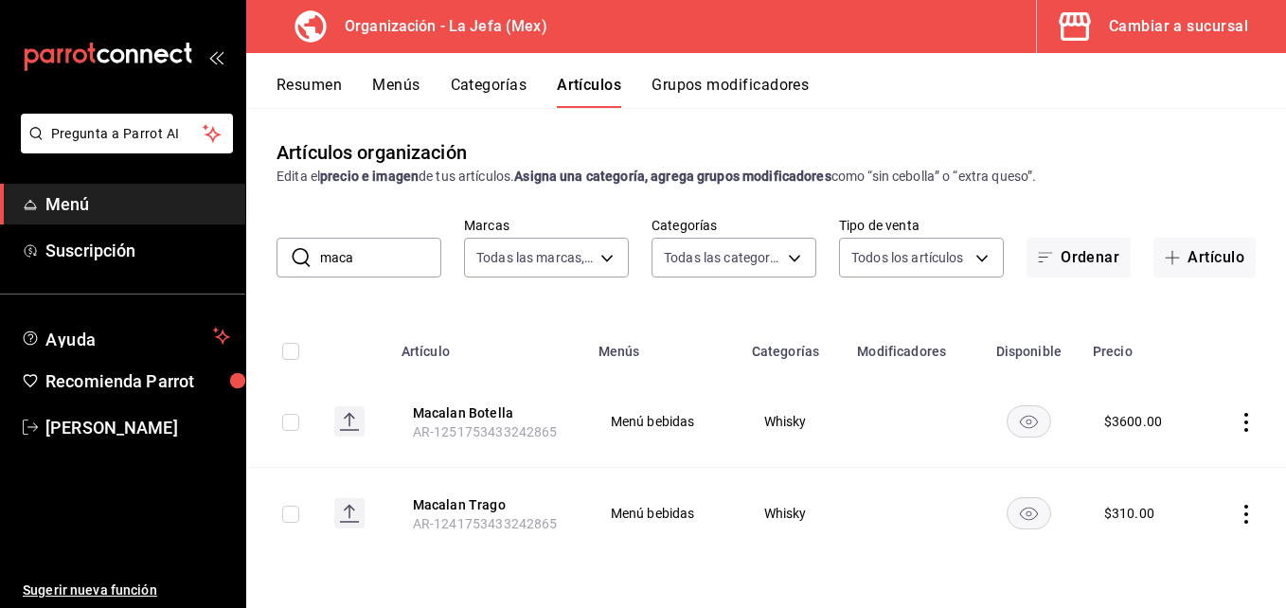
click at [383, 83] on button "Menús" at bounding box center [395, 92] width 47 height 32
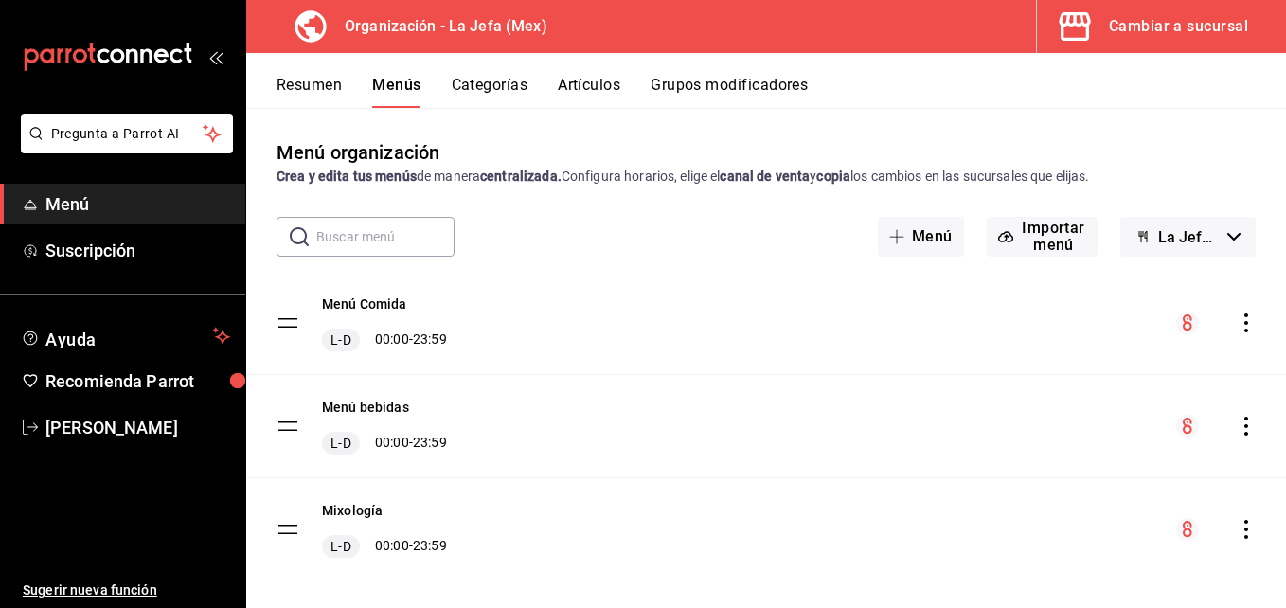
click at [1237, 424] on icon "actions" at bounding box center [1246, 426] width 19 height 19
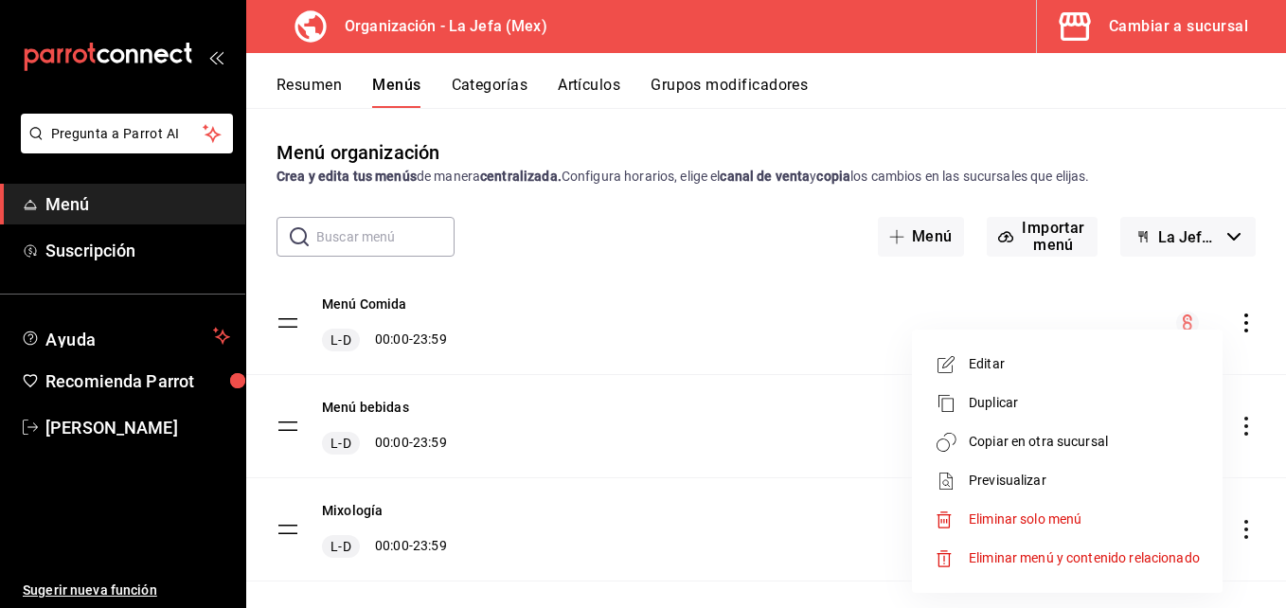
click at [1082, 436] on span "Copiar en otra sucursal" at bounding box center [1084, 442] width 231 height 20
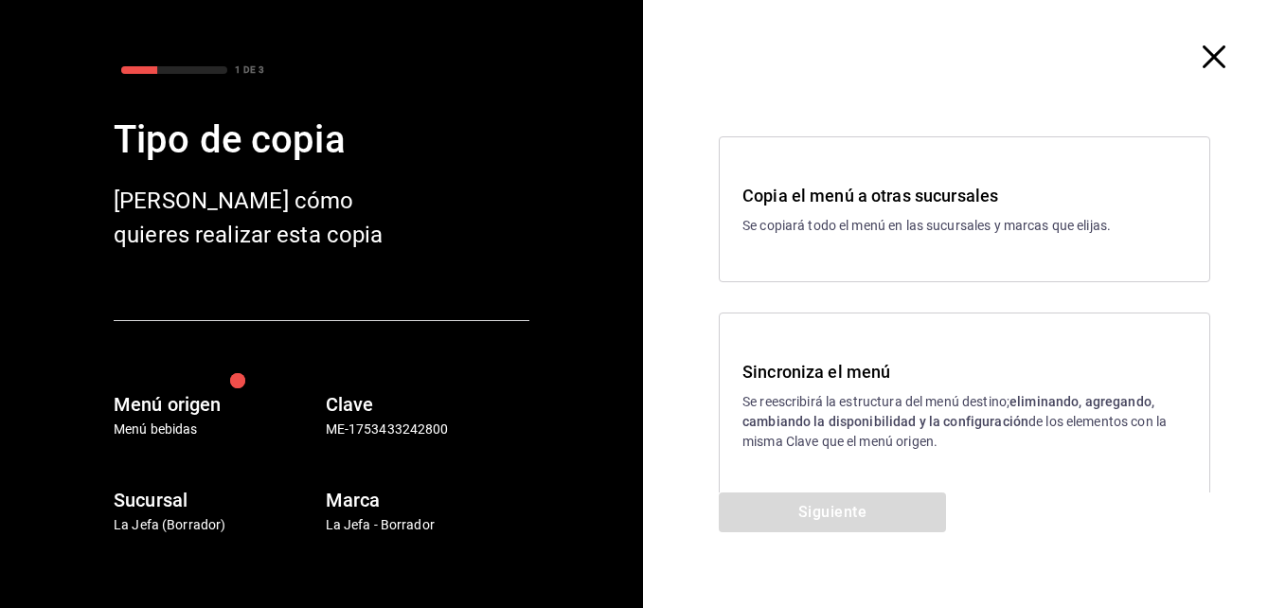
click at [847, 356] on div "Sincroniza el menú Se reescribirá la estructura del menú destino; eliminando, a…" at bounding box center [964, 406] width 491 height 186
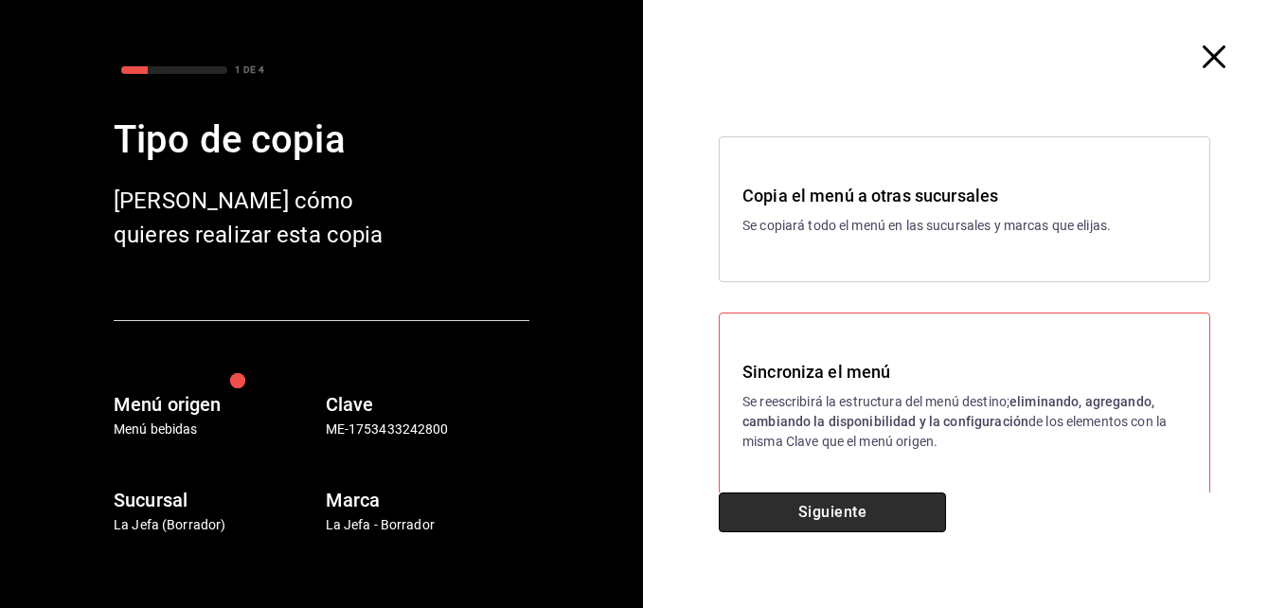
click at [819, 509] on button "Siguiente" at bounding box center [832, 512] width 227 height 40
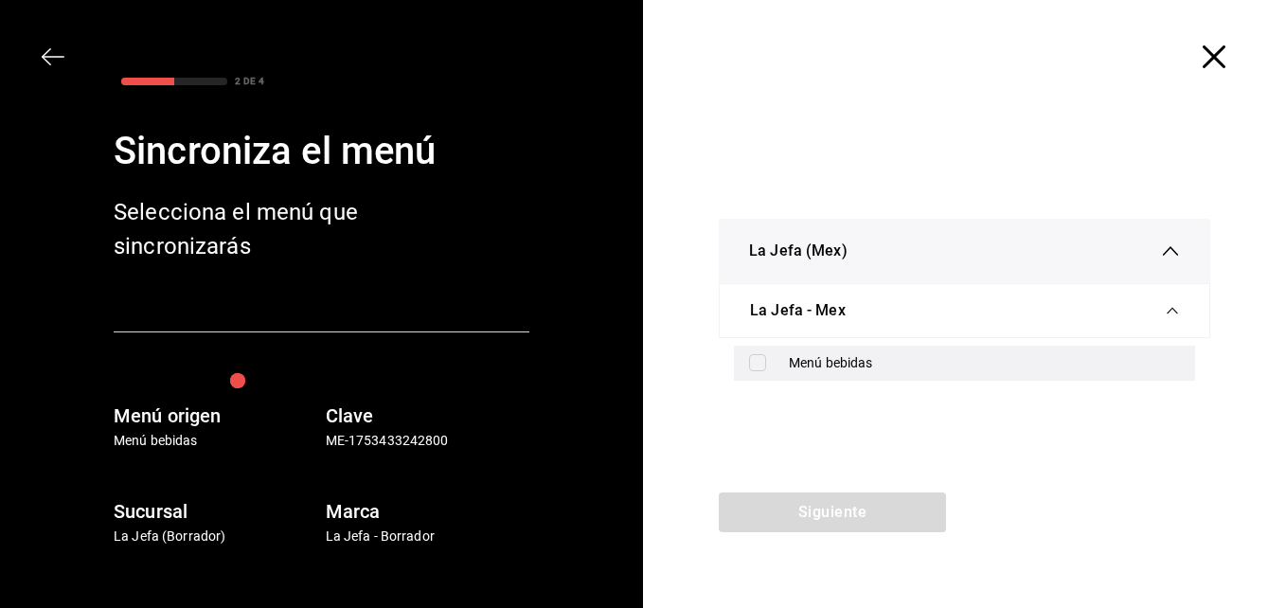
click at [759, 368] on input "checkbox" at bounding box center [757, 362] width 17 height 17
checkbox input "true"
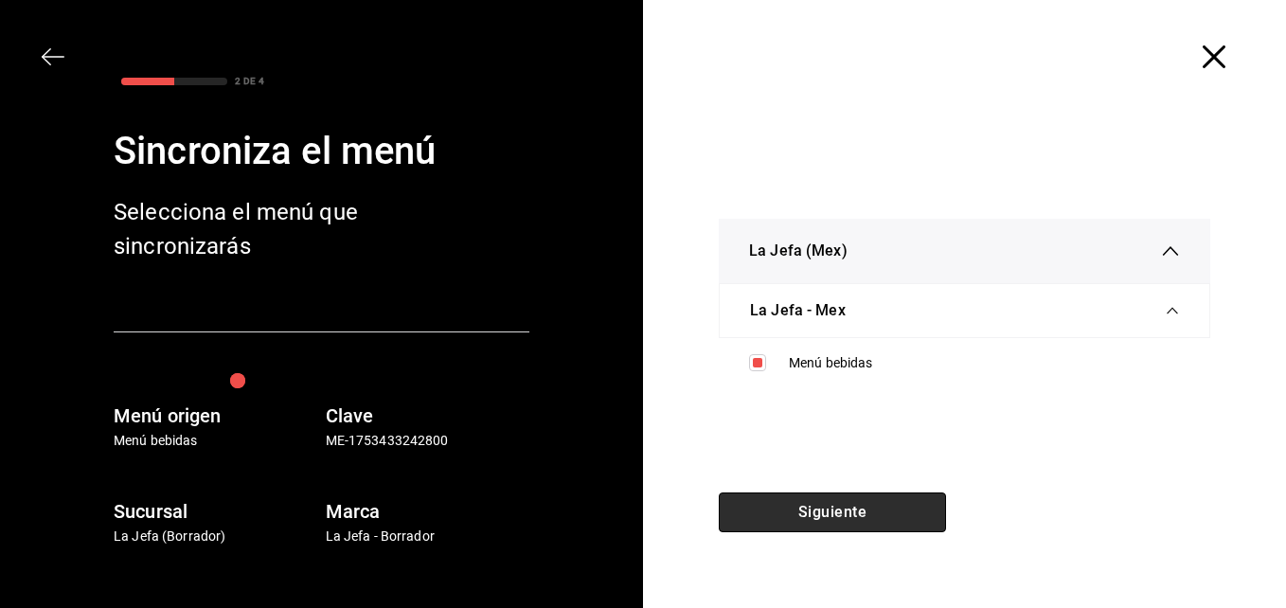
click at [811, 517] on button "Siguiente" at bounding box center [832, 512] width 227 height 40
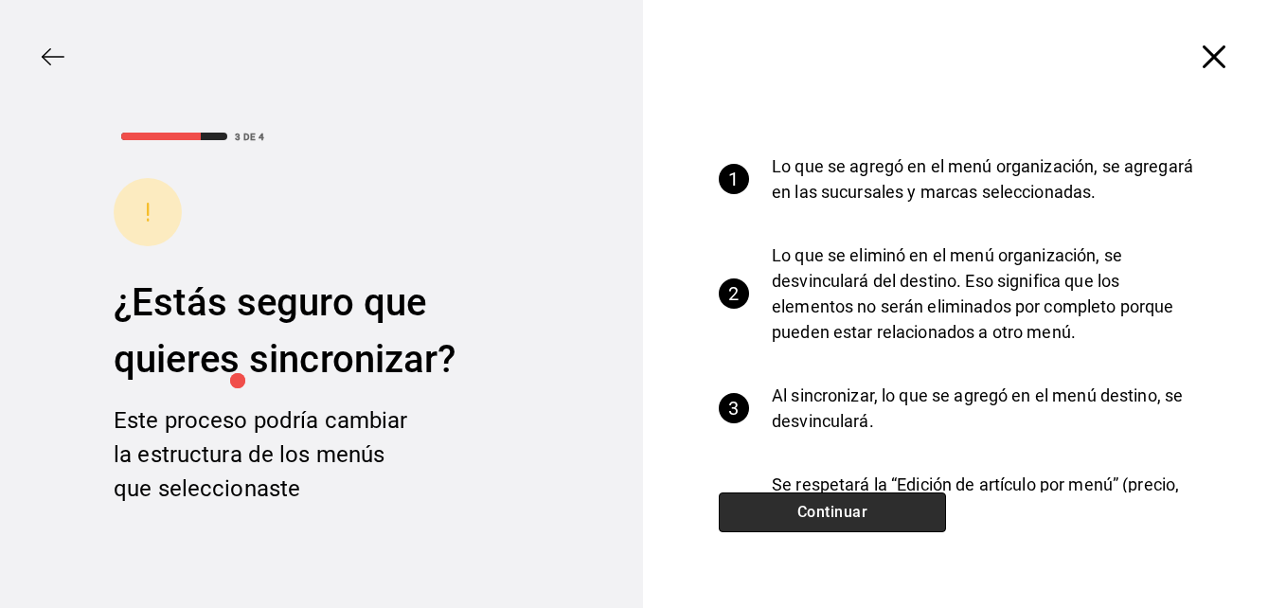
click at [863, 506] on button "Continuar" at bounding box center [832, 512] width 227 height 40
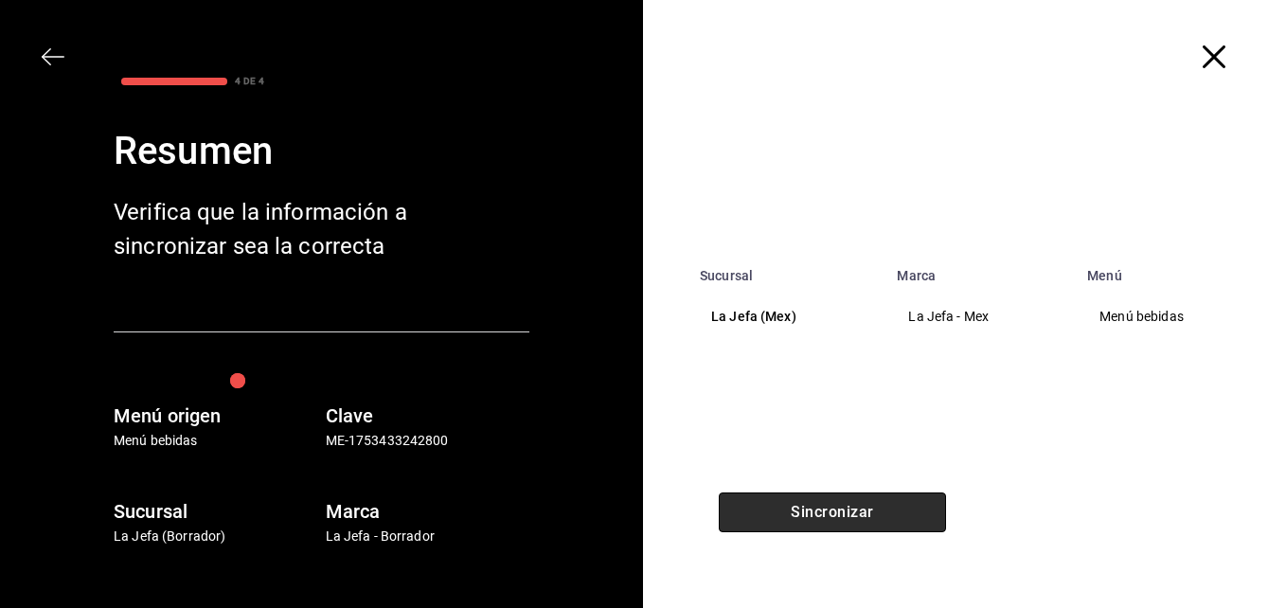
click at [829, 509] on button "Sincronizar" at bounding box center [832, 512] width 227 height 40
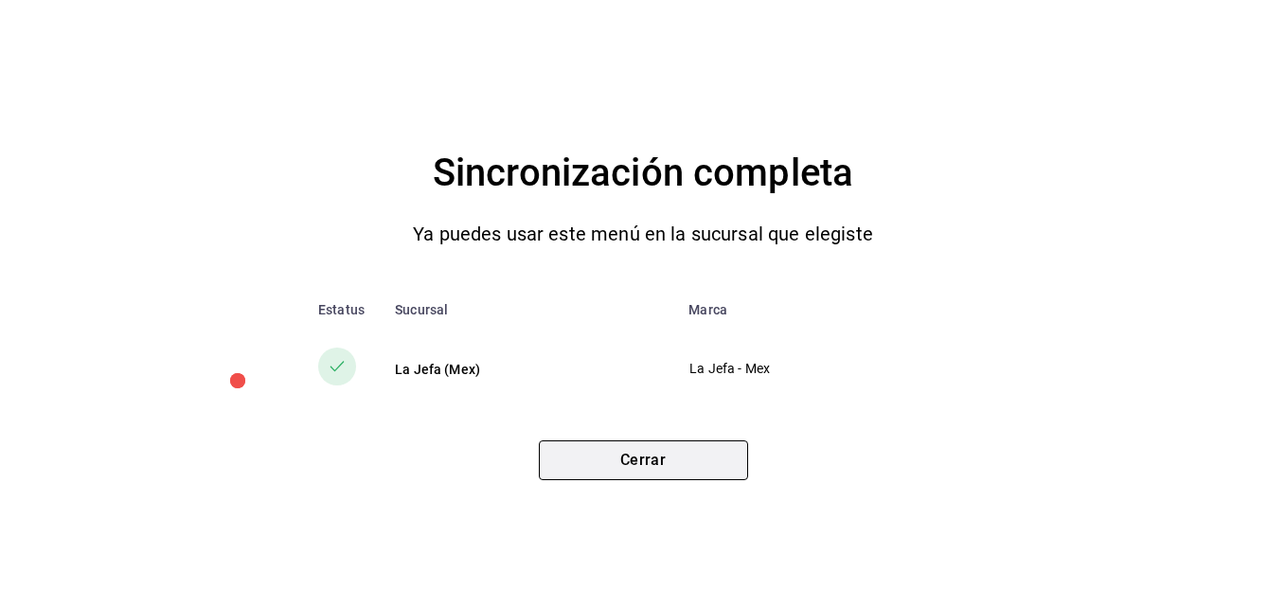
click at [682, 461] on button "Cerrar" at bounding box center [643, 460] width 209 height 40
